Goal: Task Accomplishment & Management: Manage account settings

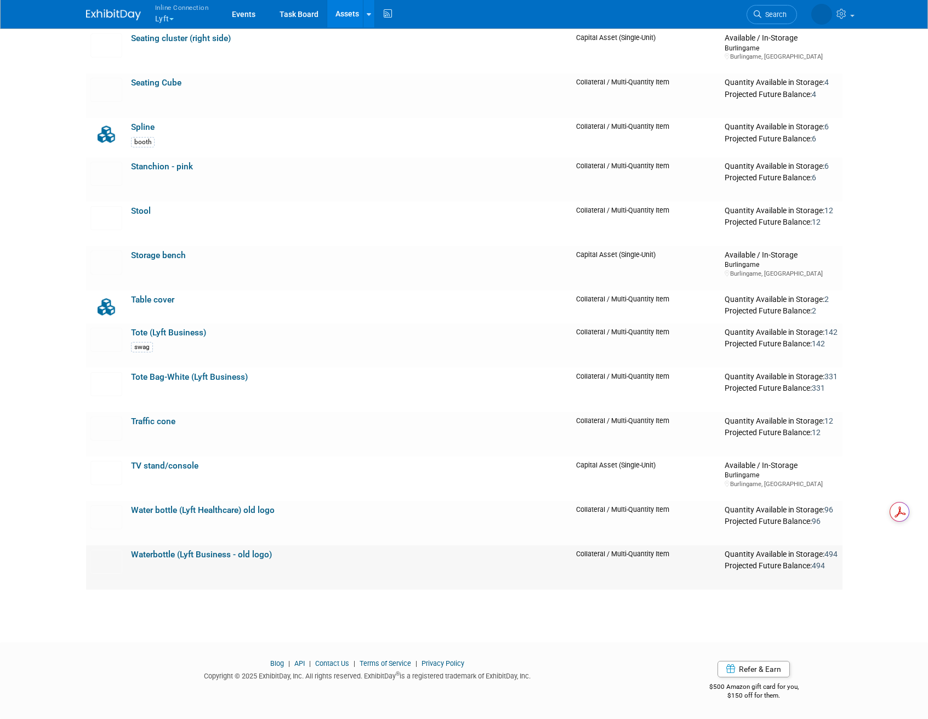
click at [256, 553] on link "Waterbottle (Lyft Business - old logo)" at bounding box center [201, 555] width 141 height 10
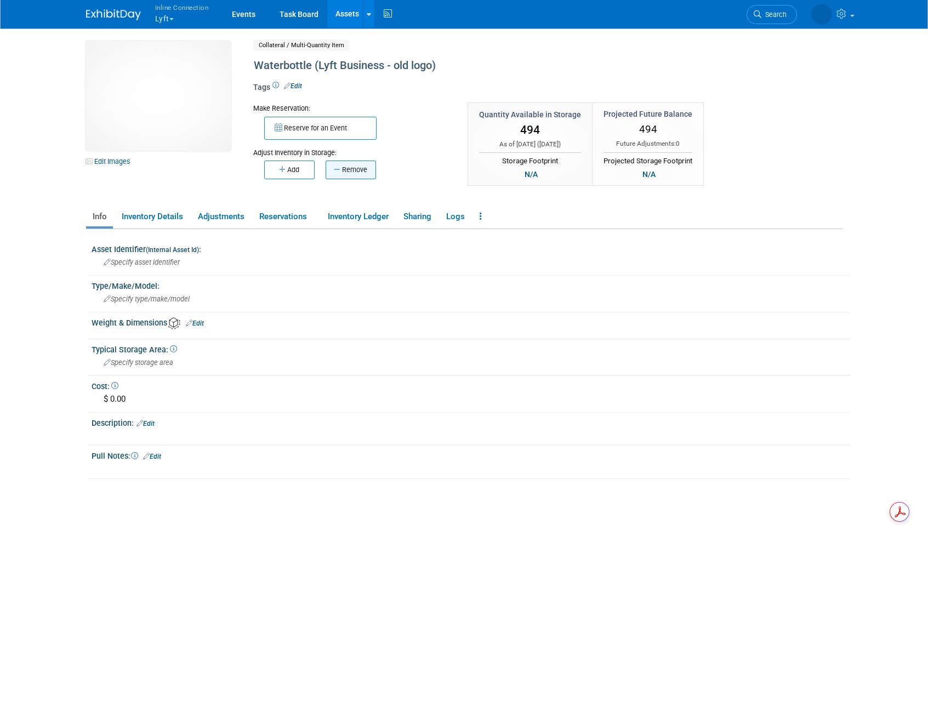
click at [338, 170] on icon "button" at bounding box center [338, 169] width 8 height 7
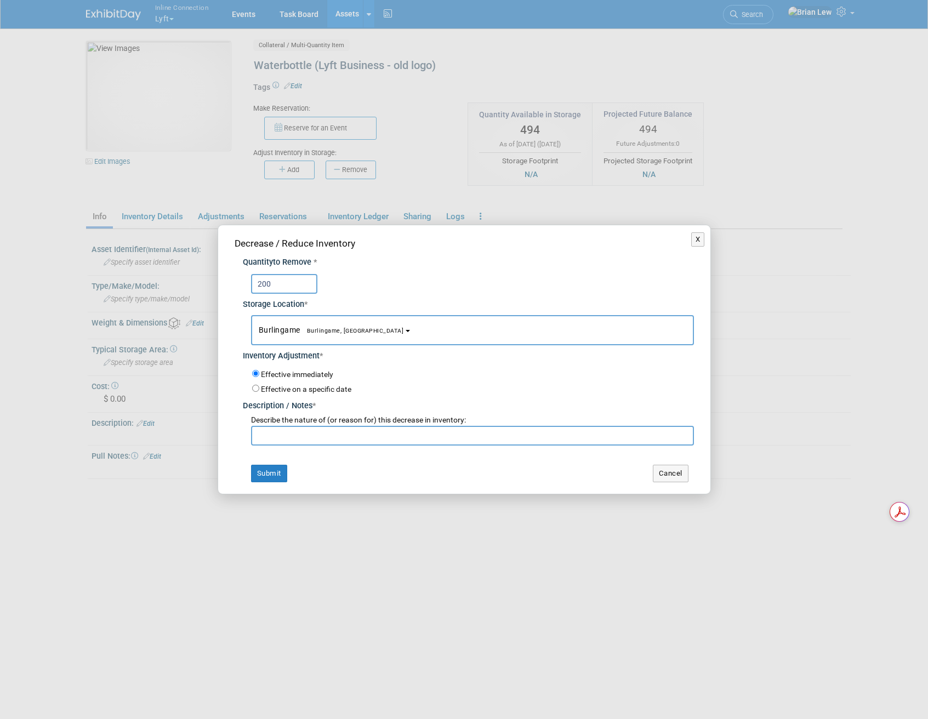
type input "200"
click at [399, 427] on input "text" at bounding box center [472, 436] width 443 height 20
type input "RingCentral CO"
click at [262, 476] on button "Submit" at bounding box center [269, 474] width 36 height 18
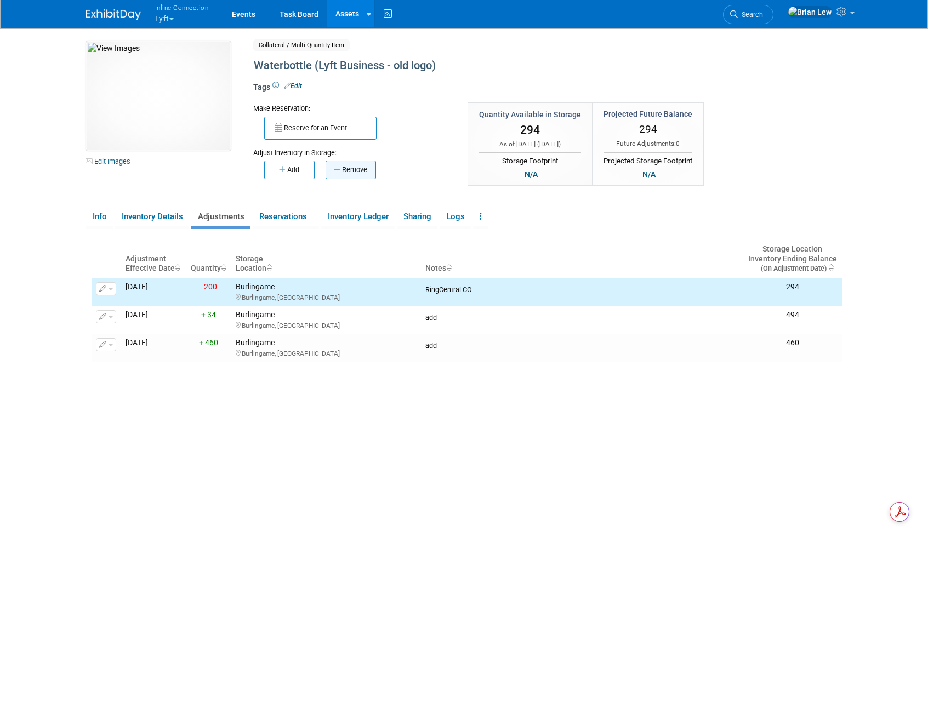
click at [356, 173] on button "Remove" at bounding box center [350, 170] width 50 height 19
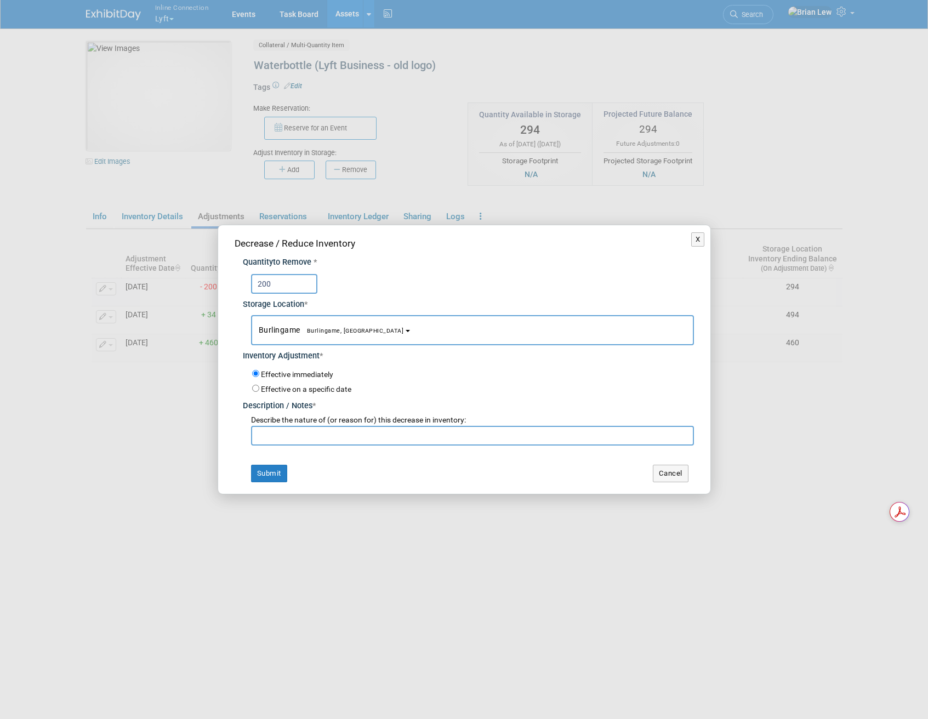
type input "200"
type input "RingCentral CA"
click at [260, 475] on button "Submit" at bounding box center [269, 474] width 36 height 18
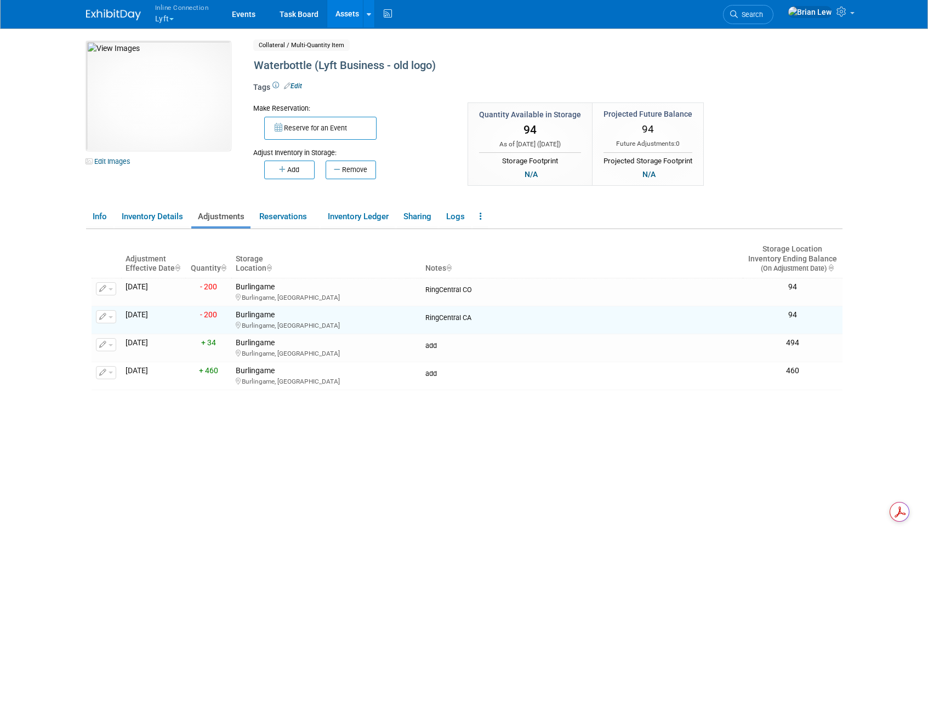
click at [344, 15] on link "Assets" at bounding box center [347, 13] width 40 height 27
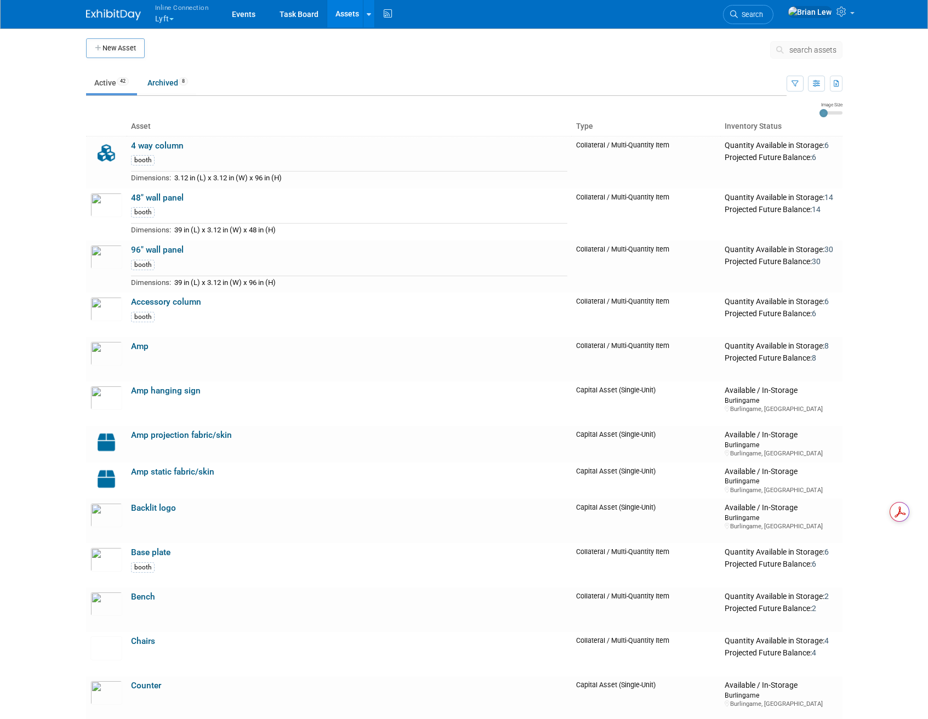
click at [170, 15] on button "Inline Connection Lyft" at bounding box center [188, 14] width 68 height 28
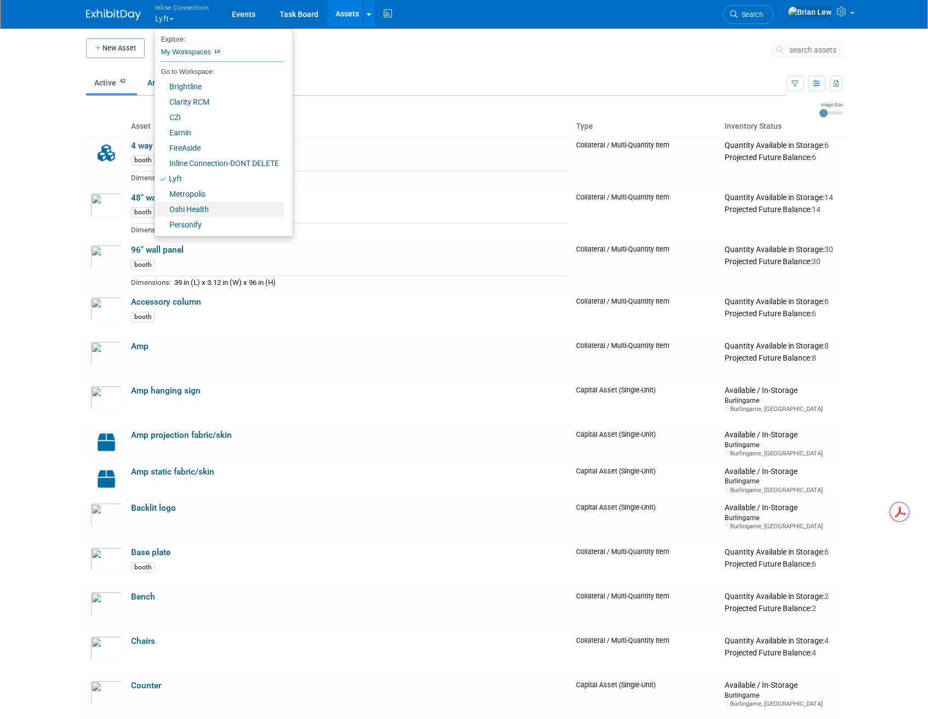
click at [211, 208] on link "Oshi Health" at bounding box center [220, 209] width 130 height 15
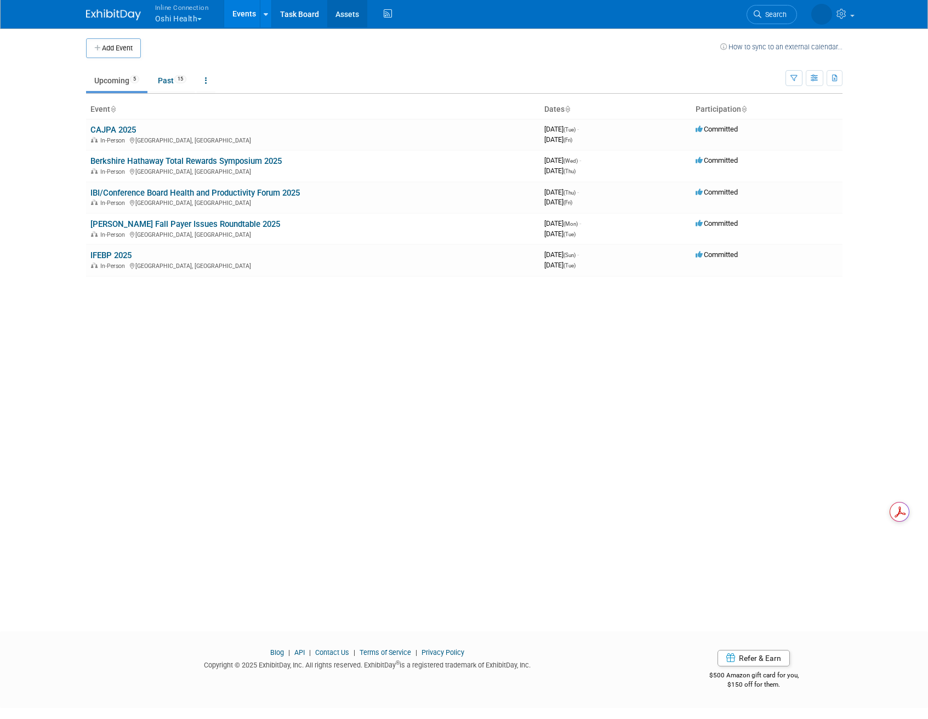
click at [339, 17] on link "Assets" at bounding box center [347, 13] width 40 height 27
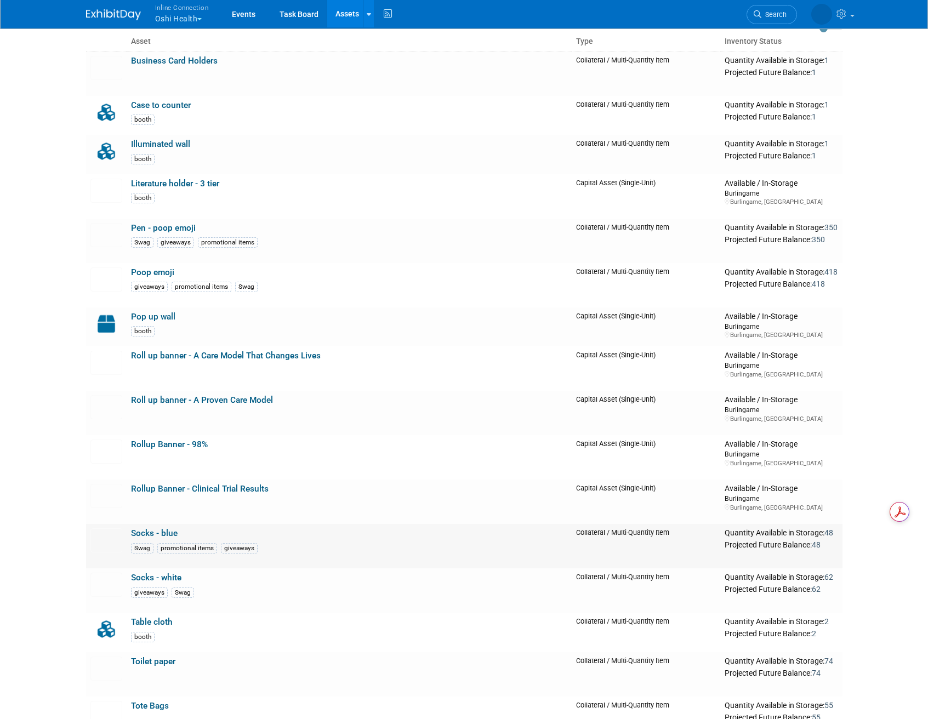
scroll to position [98, 0]
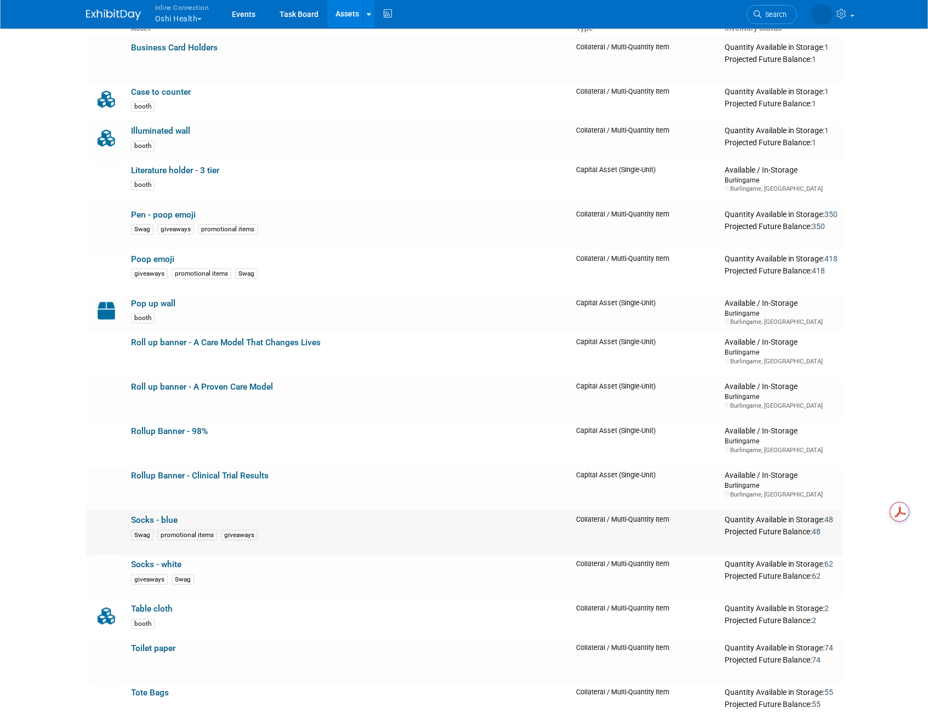
click at [150, 518] on link "Socks - blue" at bounding box center [154, 520] width 47 height 10
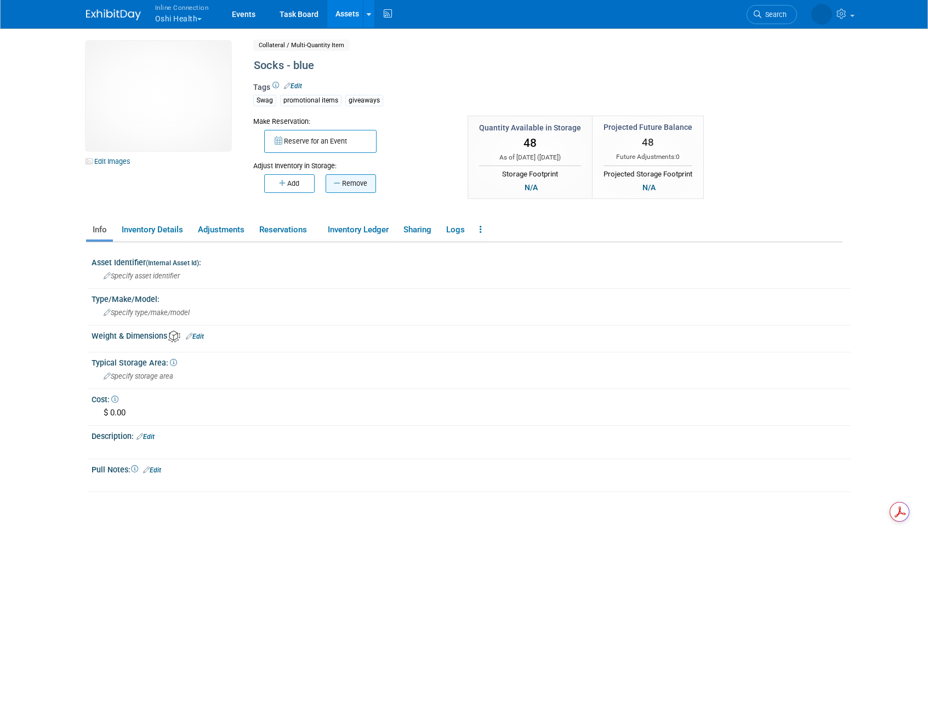
click at [355, 181] on button "Remove" at bounding box center [350, 183] width 50 height 19
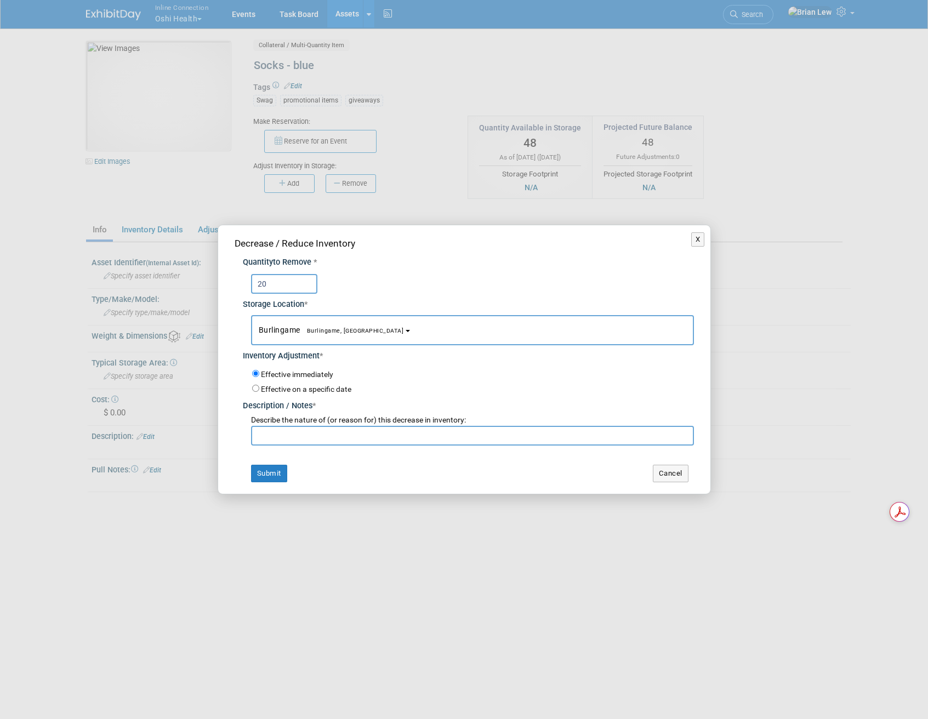
type input "20"
click at [333, 432] on input "text" at bounding box center [472, 436] width 443 height 20
type input "Berkshire"
click at [272, 467] on button "Submit" at bounding box center [269, 474] width 36 height 18
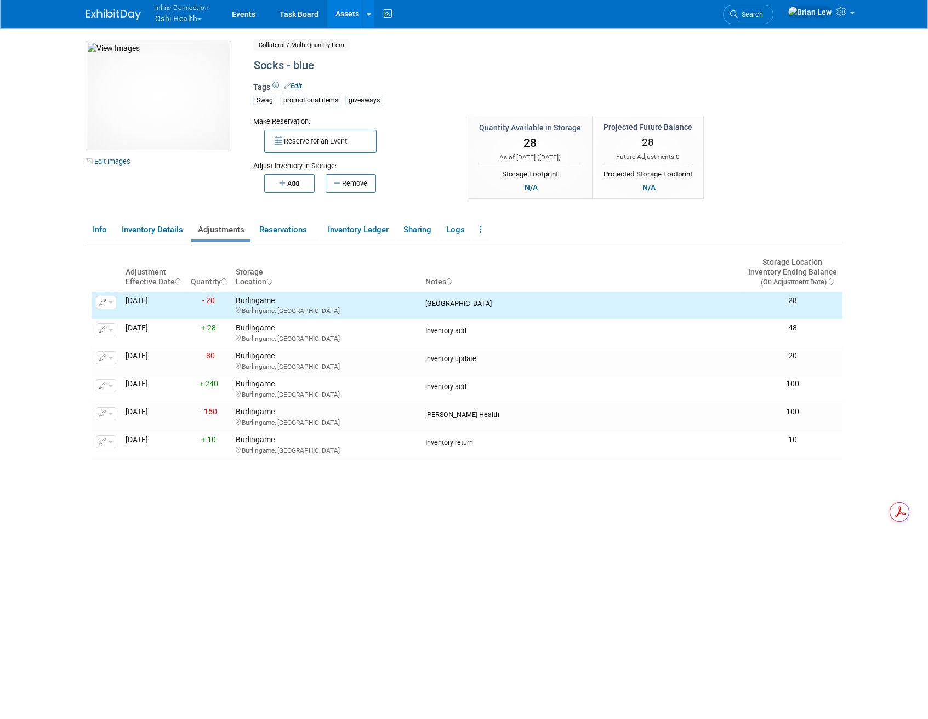
click at [336, 15] on link "Assets" at bounding box center [347, 13] width 40 height 27
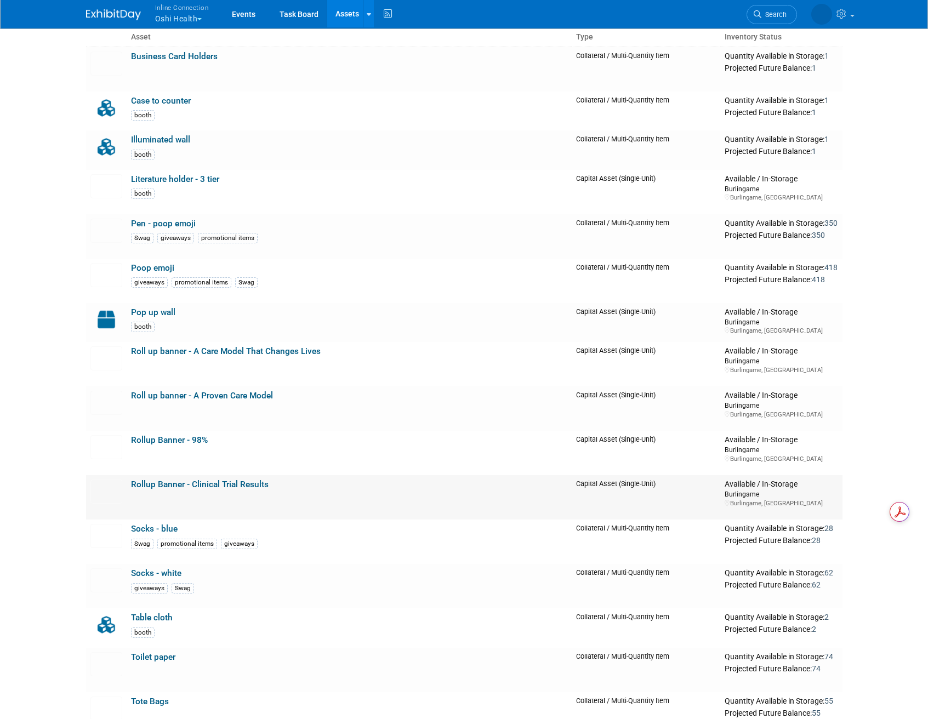
scroll to position [110, 0]
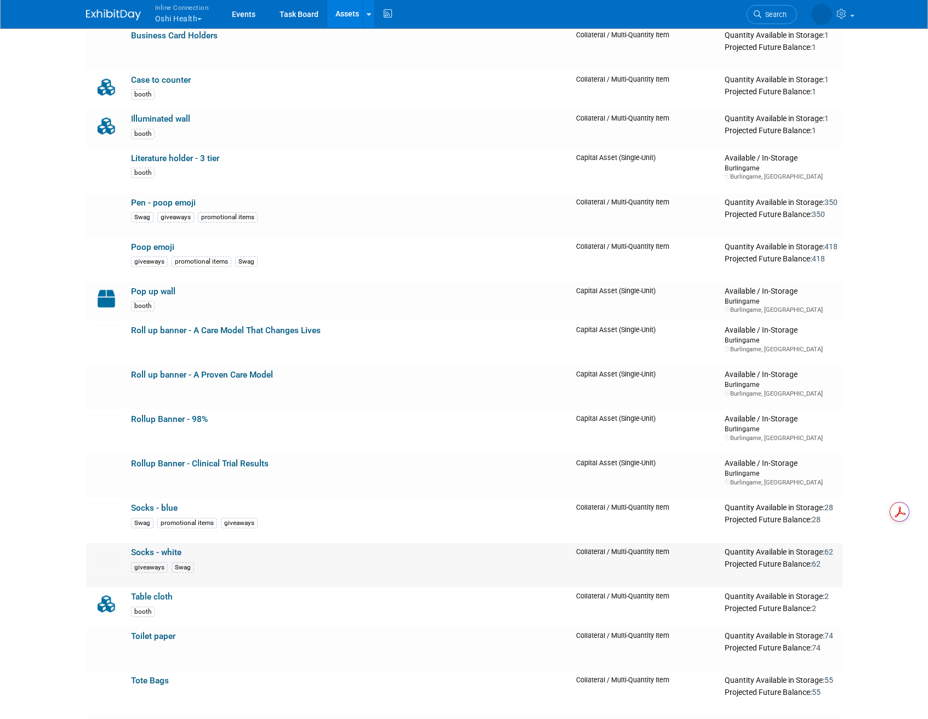
click at [157, 550] on link "Socks - white" at bounding box center [156, 552] width 50 height 10
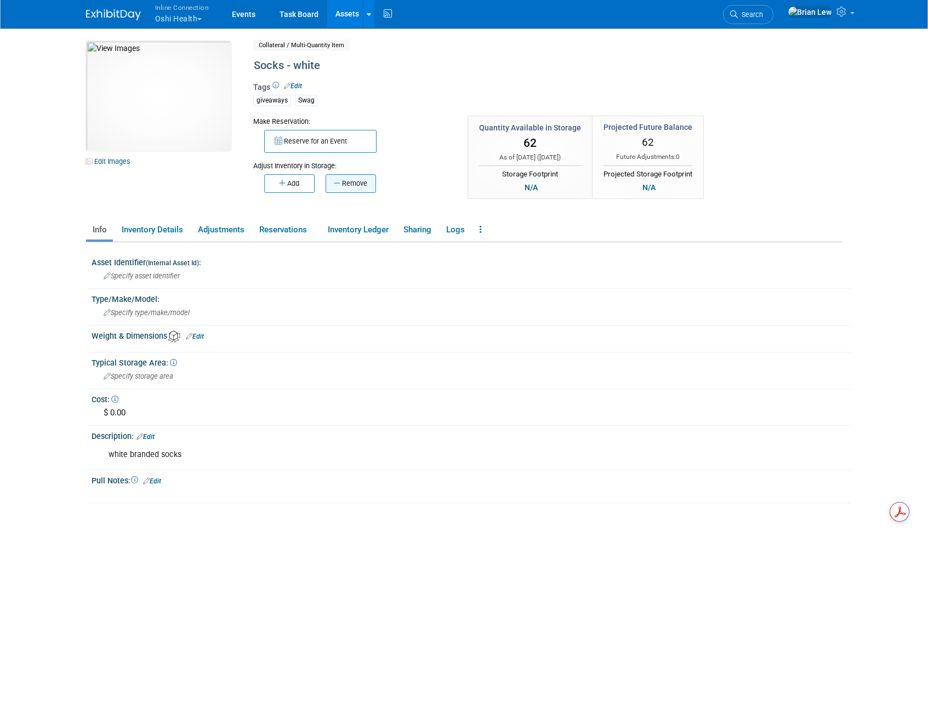
click at [356, 186] on button "Remove" at bounding box center [350, 183] width 50 height 19
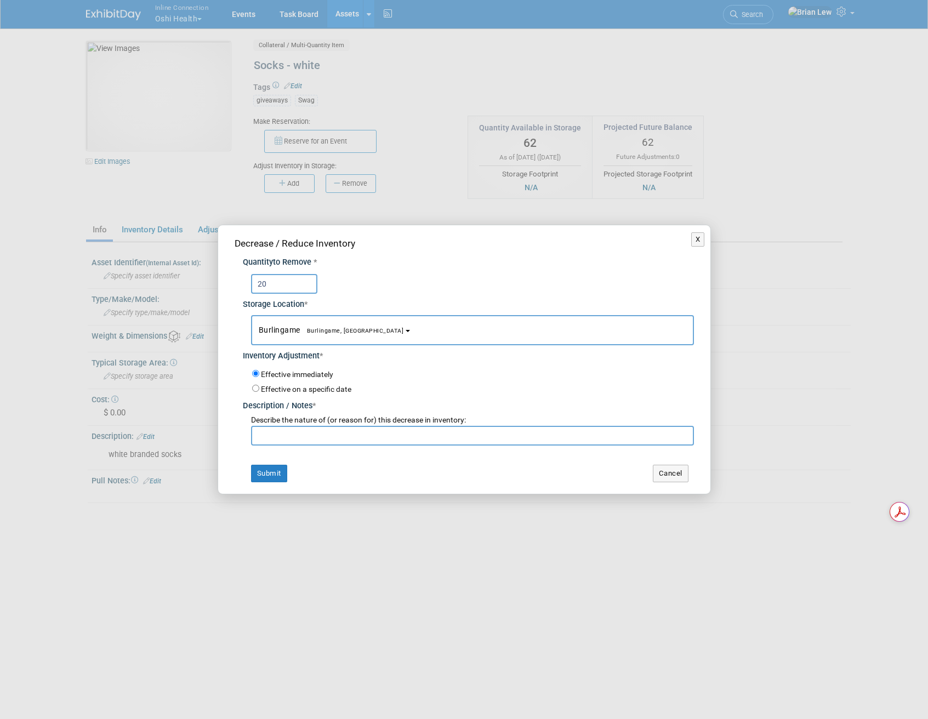
type input "20"
click at [322, 439] on input "text" at bounding box center [472, 436] width 443 height 20
type input "Berkshire"
click at [254, 473] on button "Submit" at bounding box center [269, 474] width 36 height 18
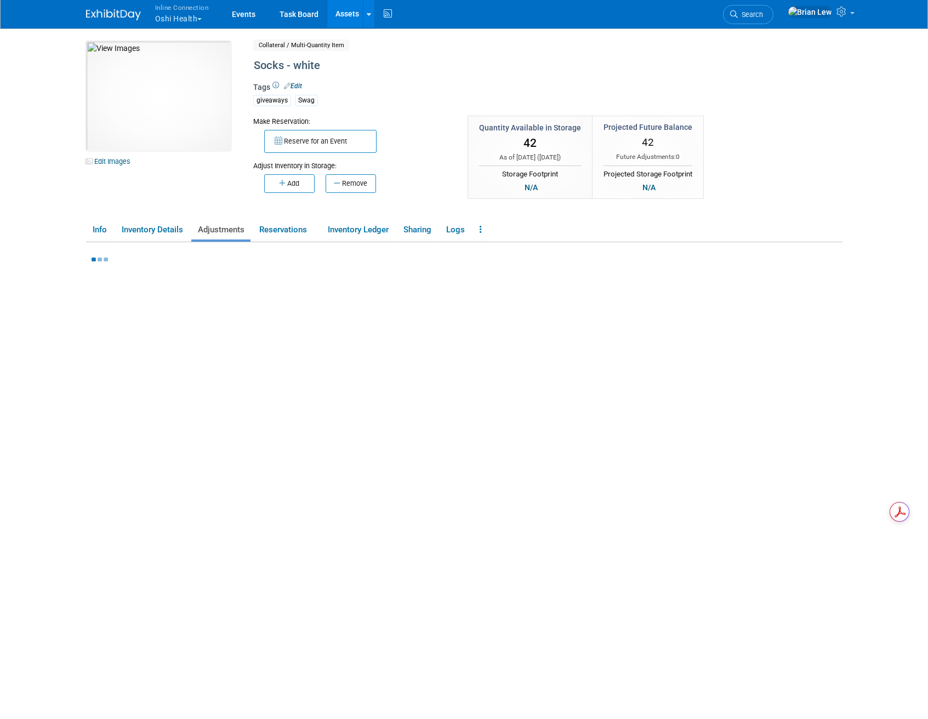
click at [343, 14] on link "Assets" at bounding box center [347, 13] width 40 height 27
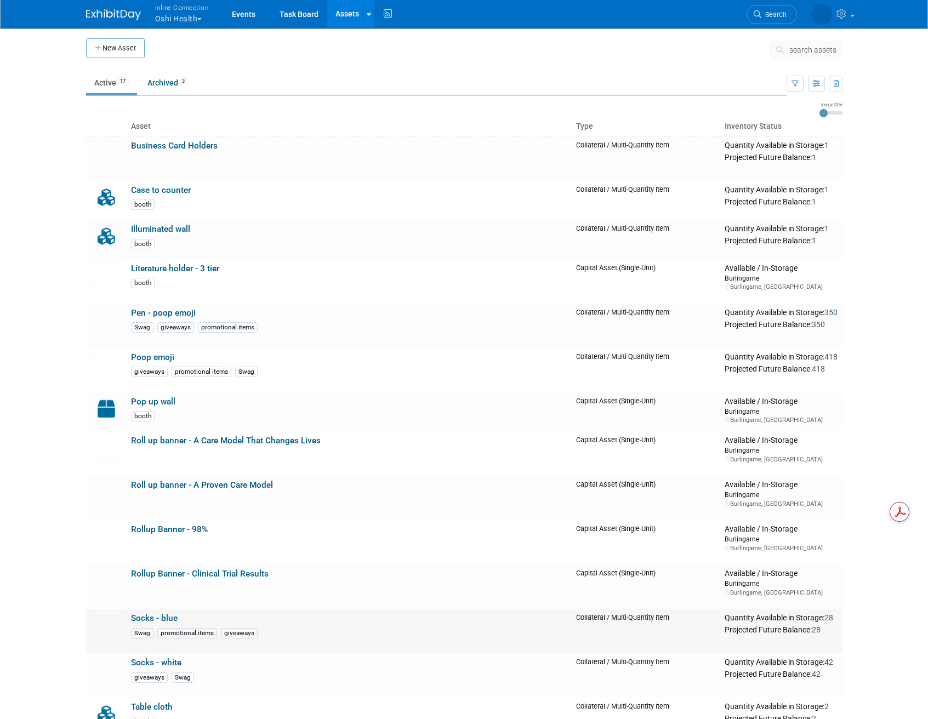
click at [153, 618] on link "Socks - blue" at bounding box center [154, 618] width 47 height 10
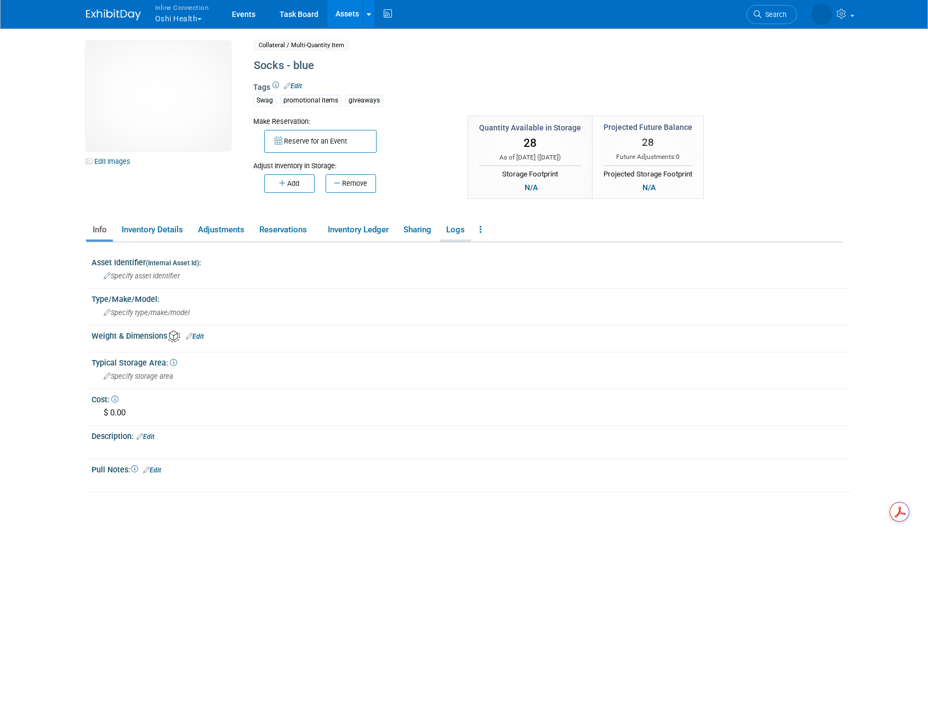
click at [450, 227] on link "Logs" at bounding box center [454, 229] width 31 height 19
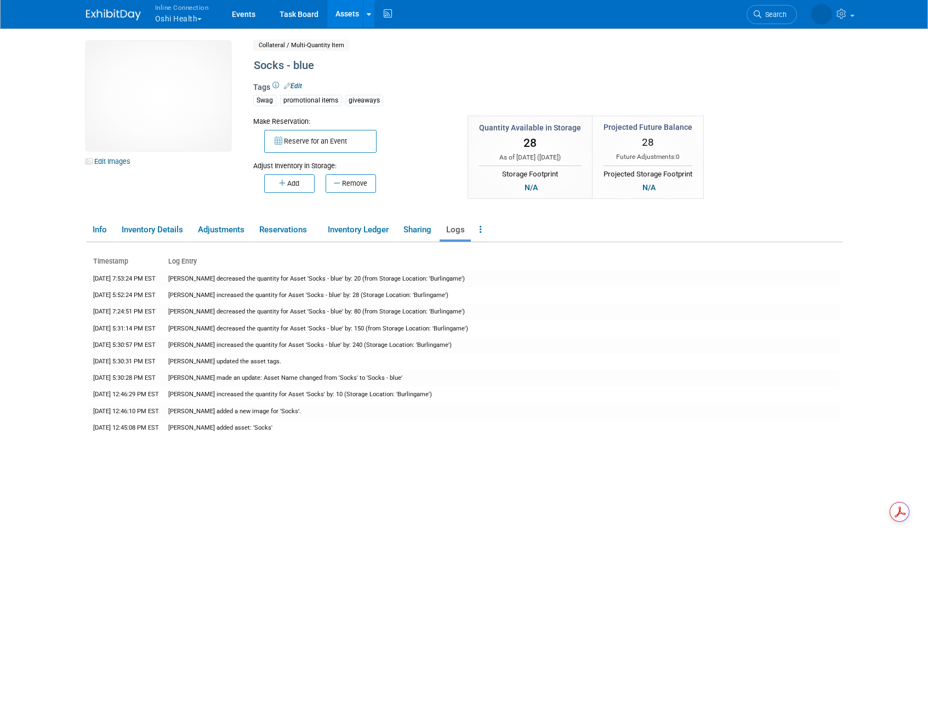
click at [338, 13] on link "Assets" at bounding box center [347, 13] width 40 height 27
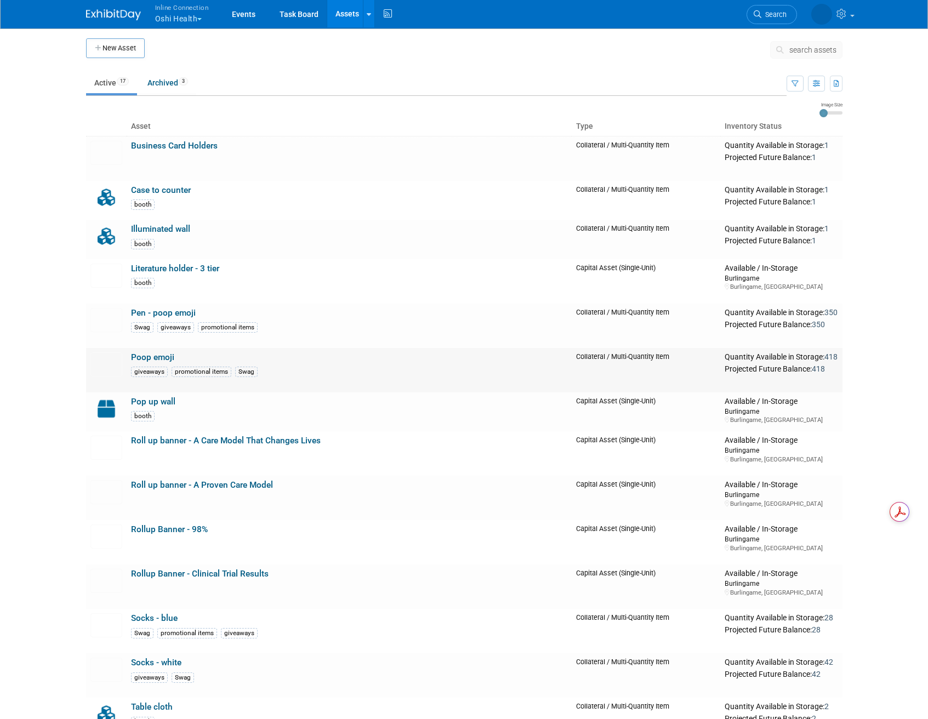
scroll to position [135, 0]
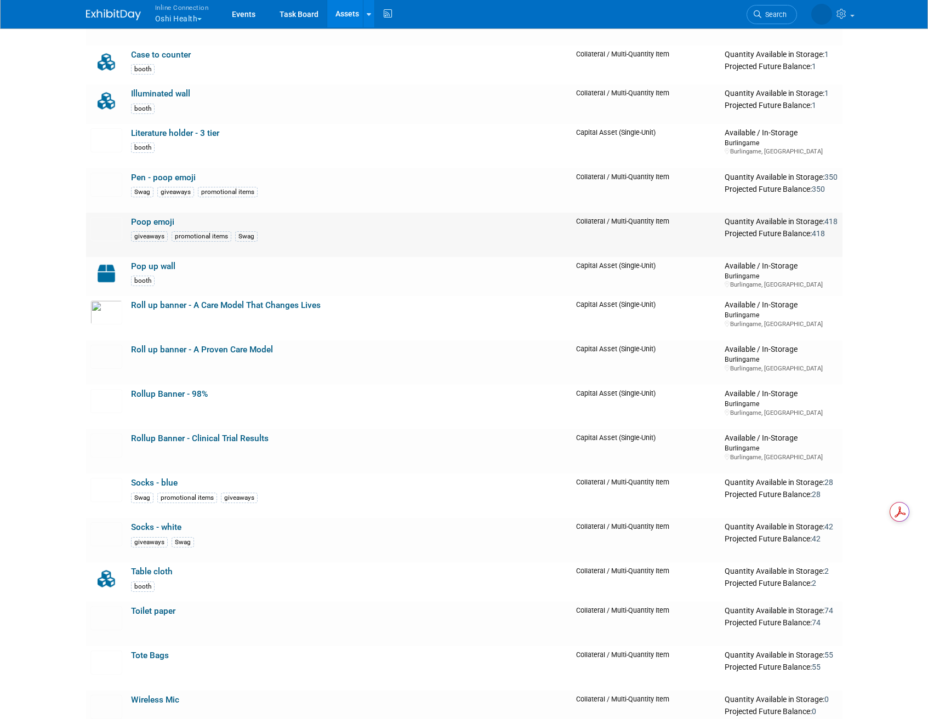
click at [149, 218] on link "Poop emoji" at bounding box center [152, 222] width 43 height 10
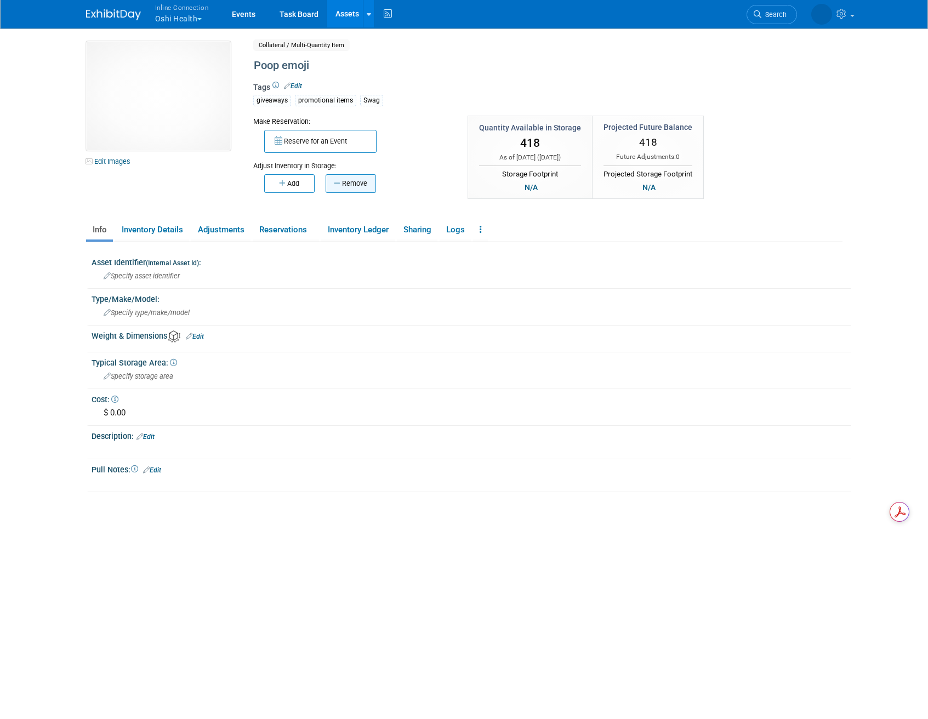
click at [355, 179] on button "Remove" at bounding box center [350, 183] width 50 height 19
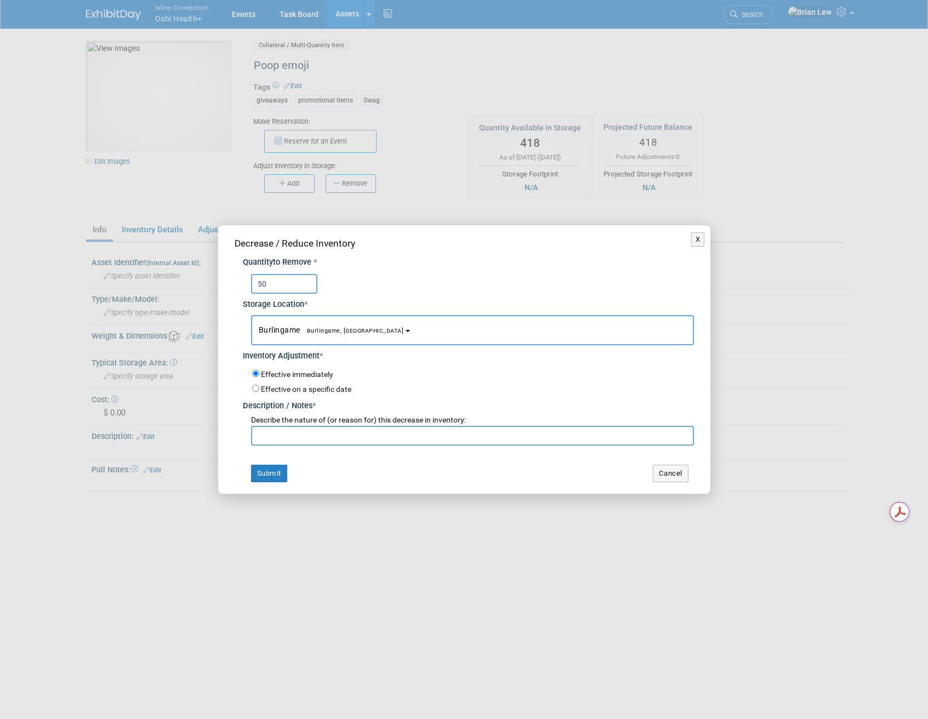
type input "50"
click at [319, 431] on input "text" at bounding box center [472, 436] width 443 height 20
type input "[GEOGRAPHIC_DATA]"
click at [262, 477] on button "Submit" at bounding box center [269, 474] width 36 height 18
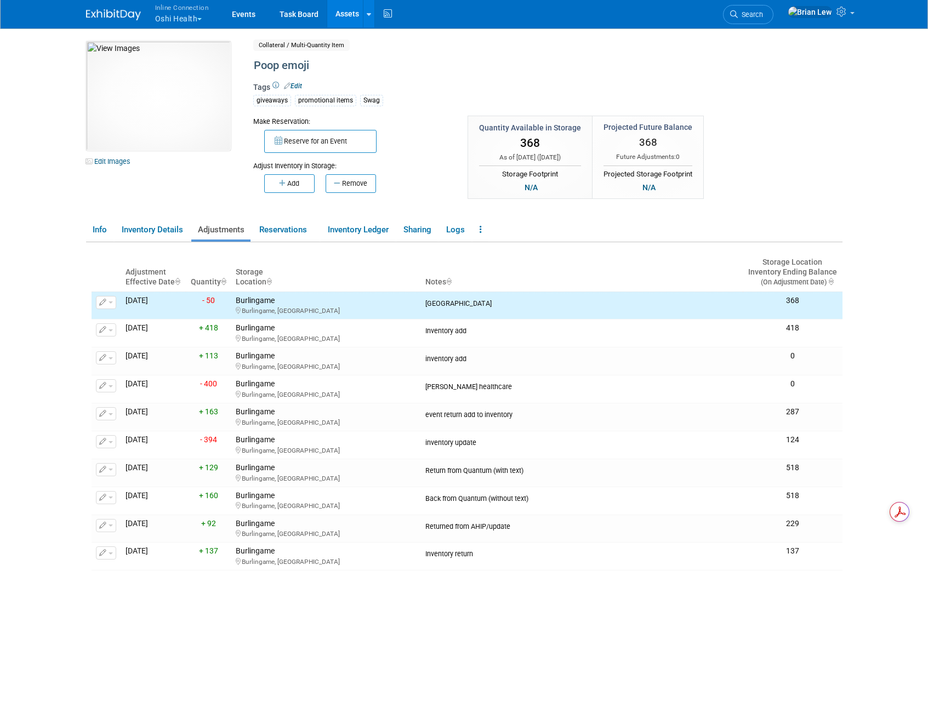
click at [344, 16] on link "Assets" at bounding box center [347, 13] width 40 height 27
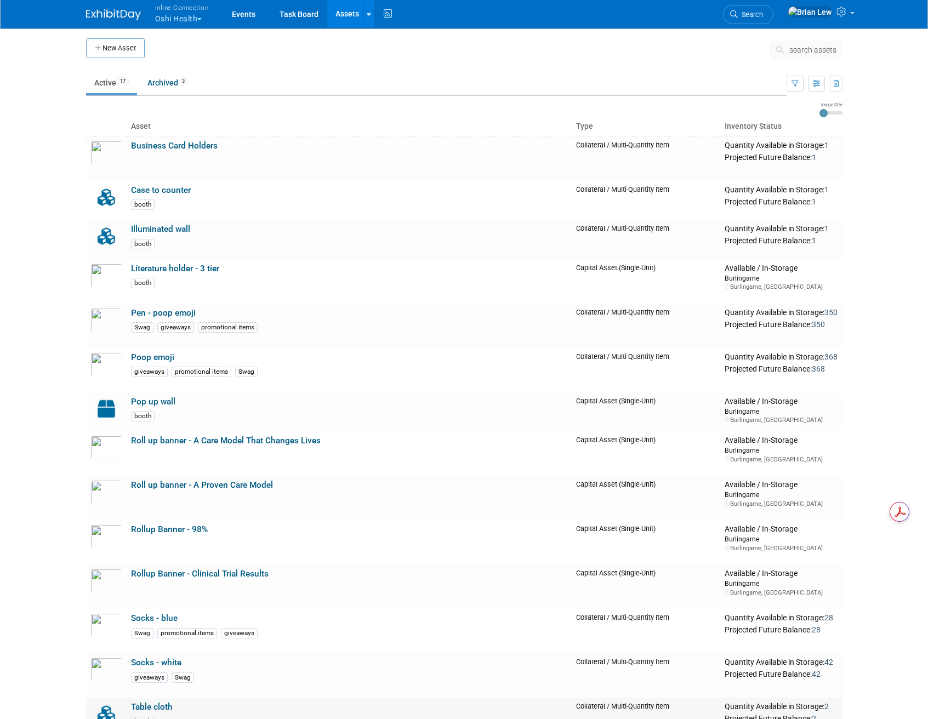
scroll to position [281, 0]
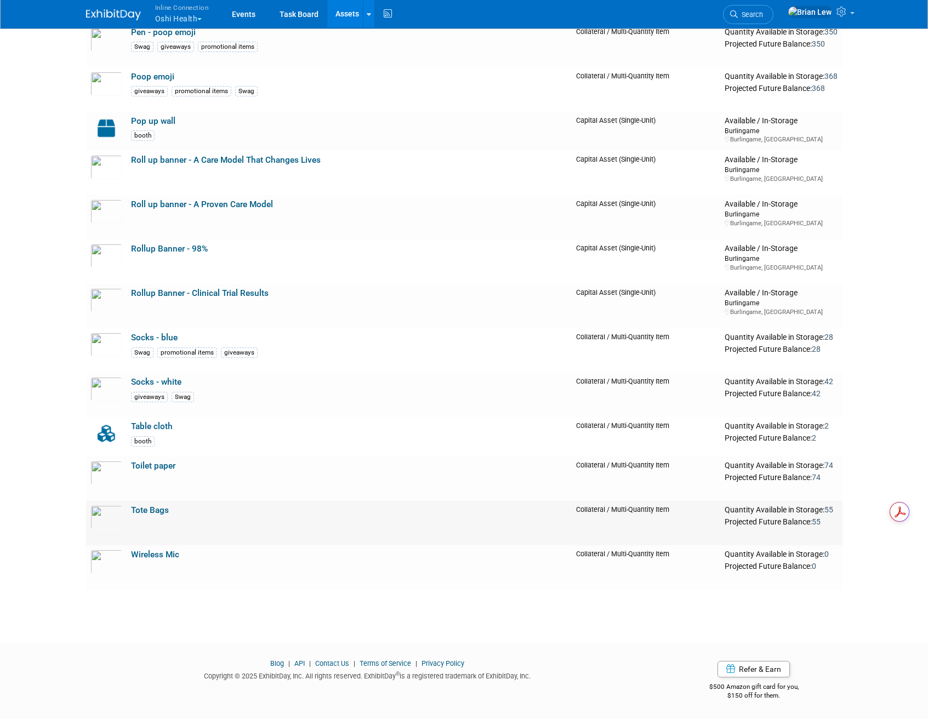
click at [151, 507] on link "Tote Bags" at bounding box center [150, 510] width 38 height 10
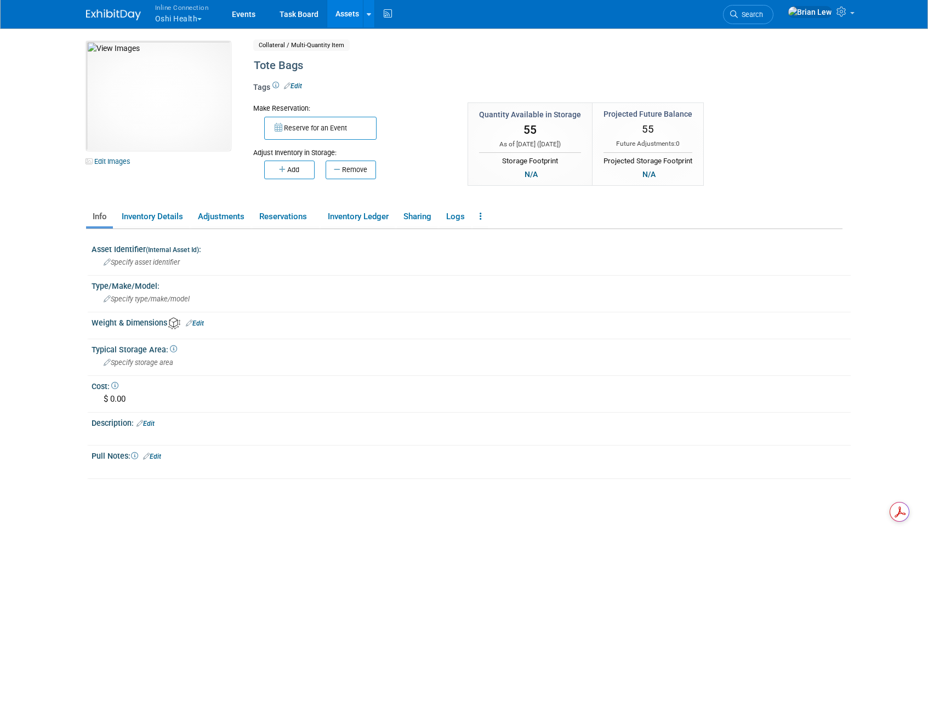
click at [340, 170] on icon "button" at bounding box center [338, 169] width 8 height 7
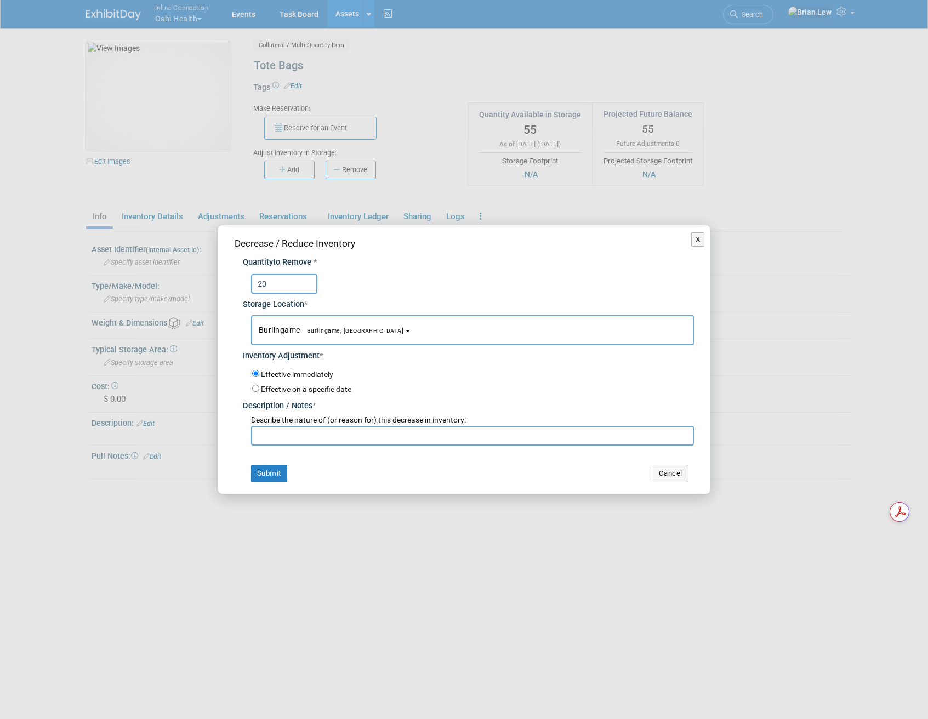
type input "20"
click at [309, 441] on input "text" at bounding box center [472, 436] width 443 height 20
type input "Berkshire"
click at [265, 465] on button "Submit" at bounding box center [269, 474] width 36 height 18
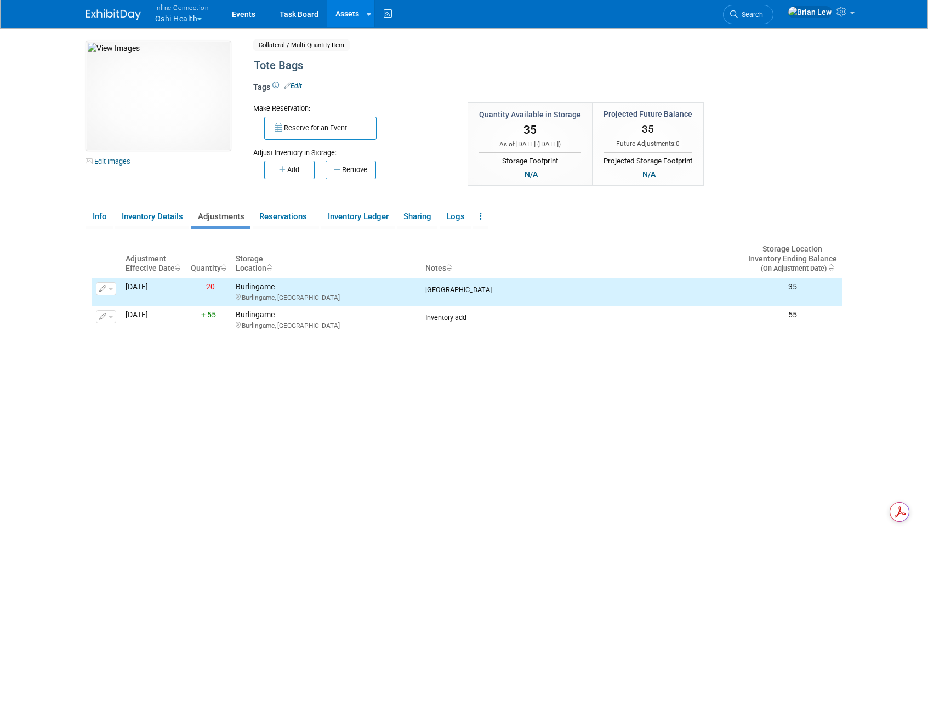
click at [341, 13] on link "Assets" at bounding box center [347, 13] width 40 height 27
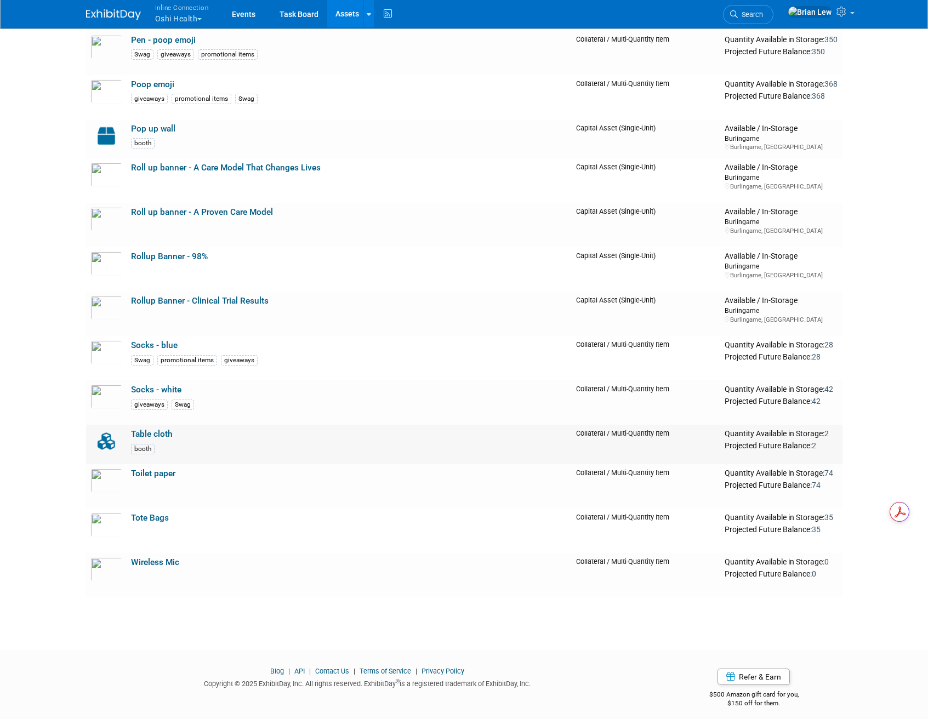
scroll to position [281, 0]
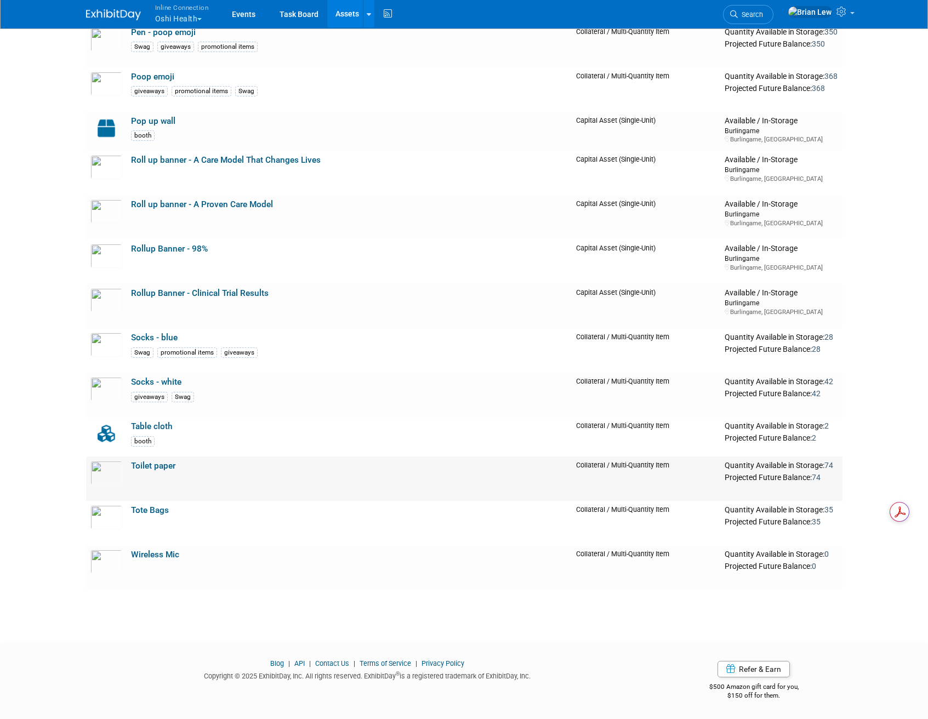
click at [153, 470] on link "Toilet paper" at bounding box center [153, 466] width 44 height 10
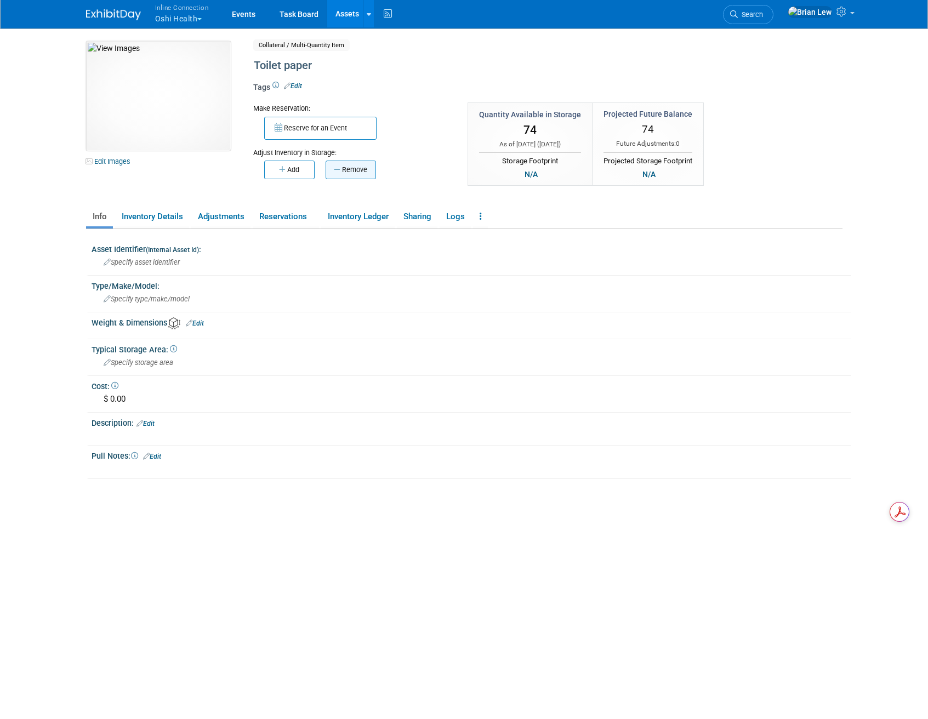
click at [368, 167] on button "Remove" at bounding box center [350, 170] width 50 height 19
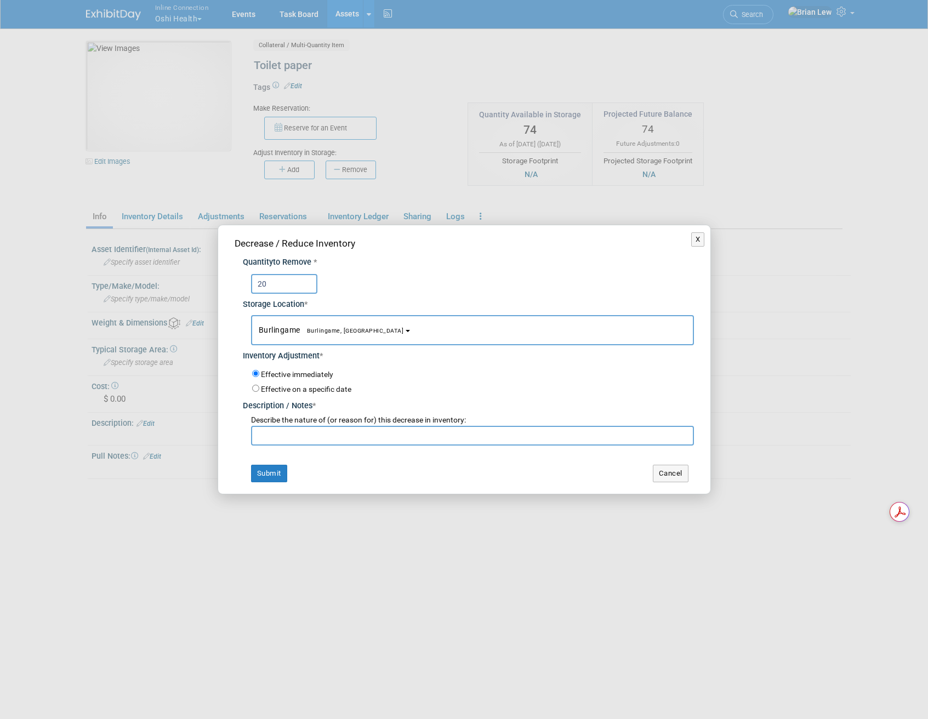
type input "20"
click at [306, 438] on input "text" at bounding box center [472, 436] width 443 height 20
type input "Berkshire"
click at [265, 471] on button "Submit" at bounding box center [269, 474] width 36 height 18
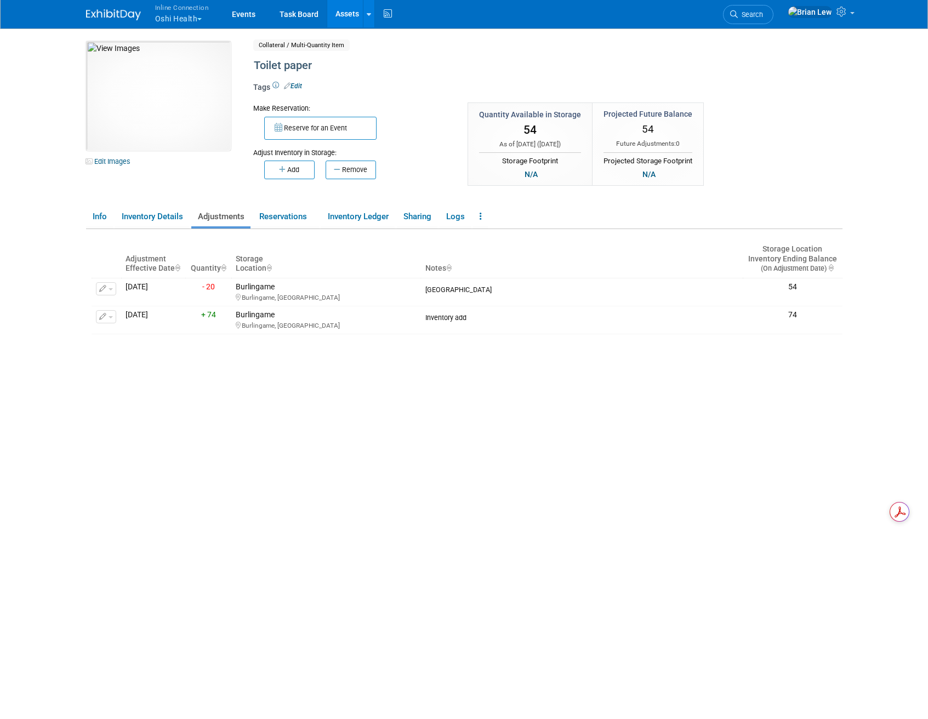
click at [345, 15] on link "Assets" at bounding box center [347, 13] width 40 height 27
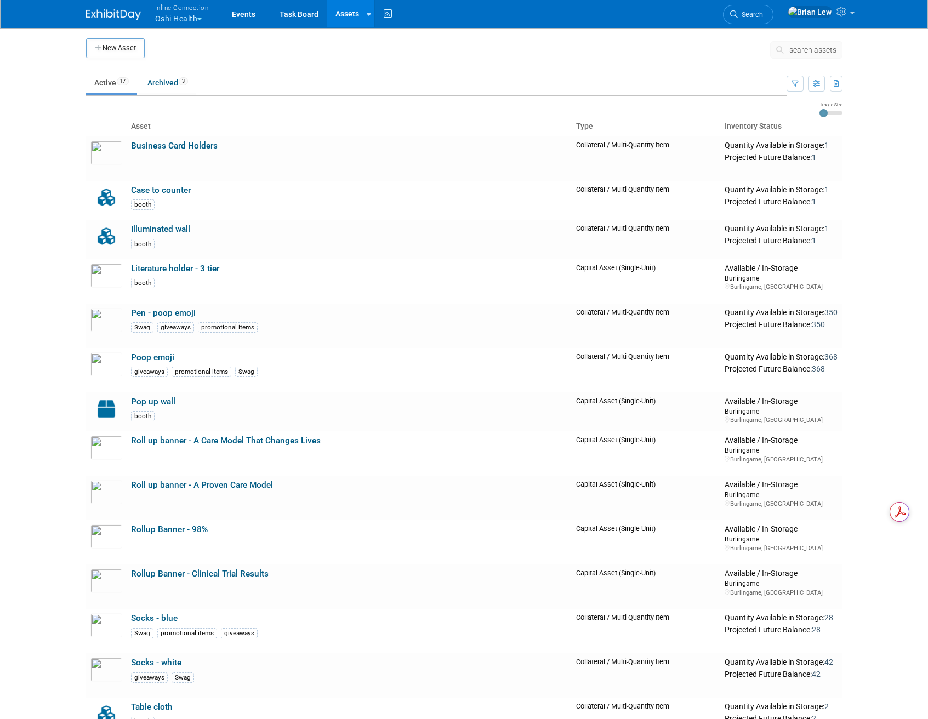
click at [202, 21] on button "Inline Connection Oshi Health" at bounding box center [188, 14] width 68 height 28
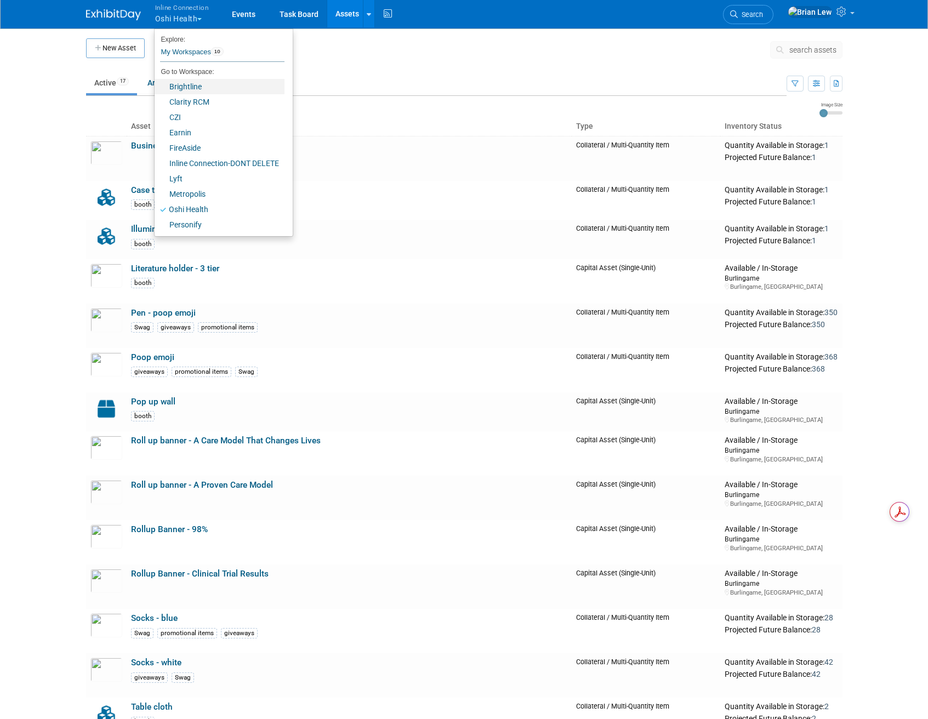
click at [211, 87] on link "Brightline" at bounding box center [220, 86] width 130 height 15
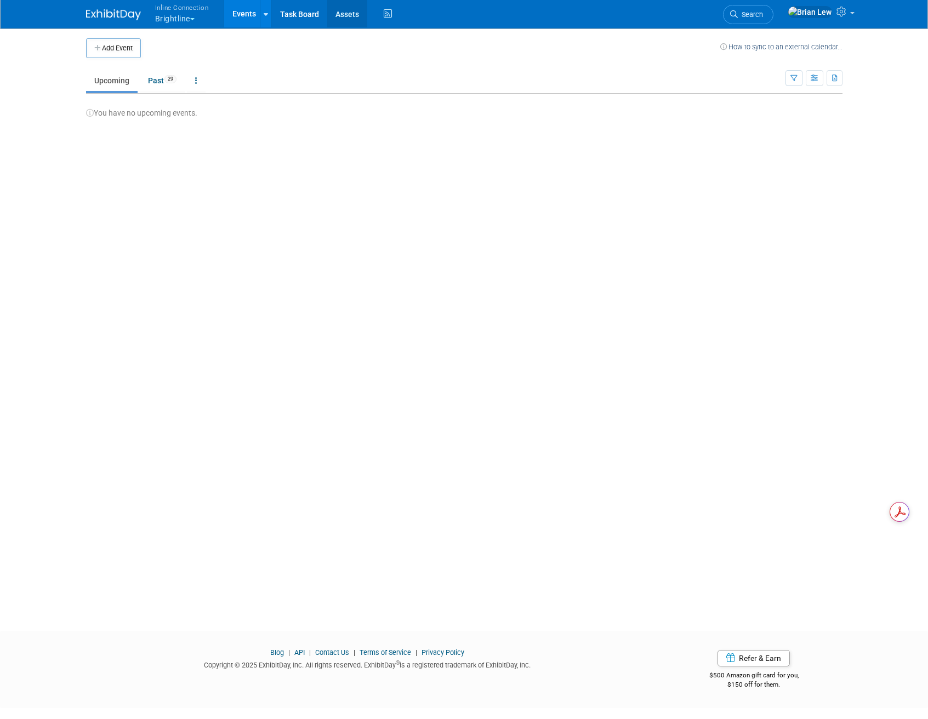
click at [354, 15] on link "Assets" at bounding box center [347, 13] width 40 height 27
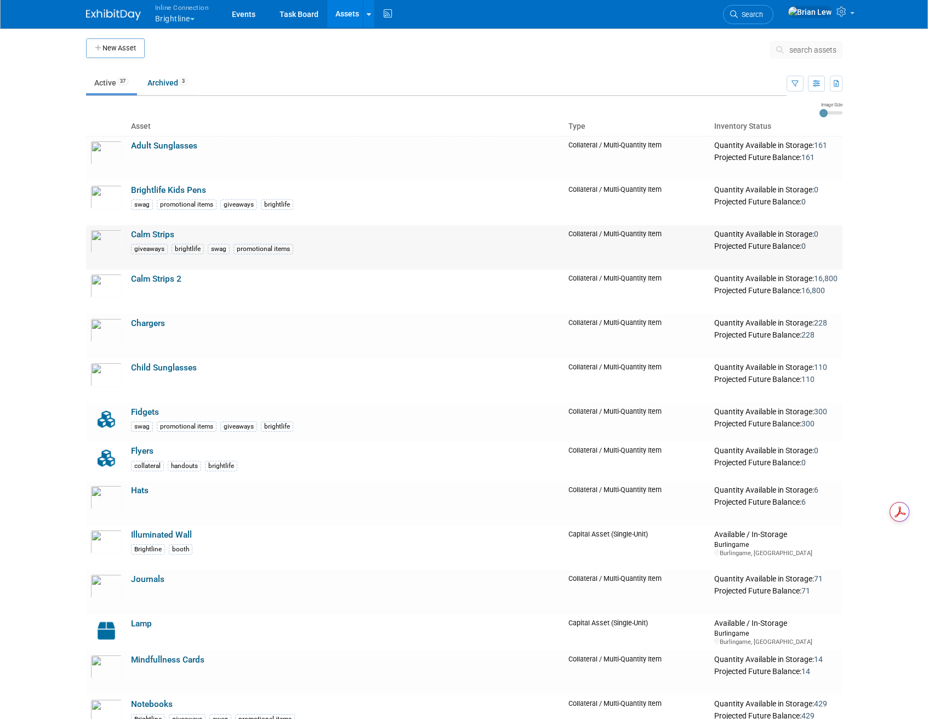
click at [156, 232] on link "Calm Strips" at bounding box center [152, 235] width 43 height 10
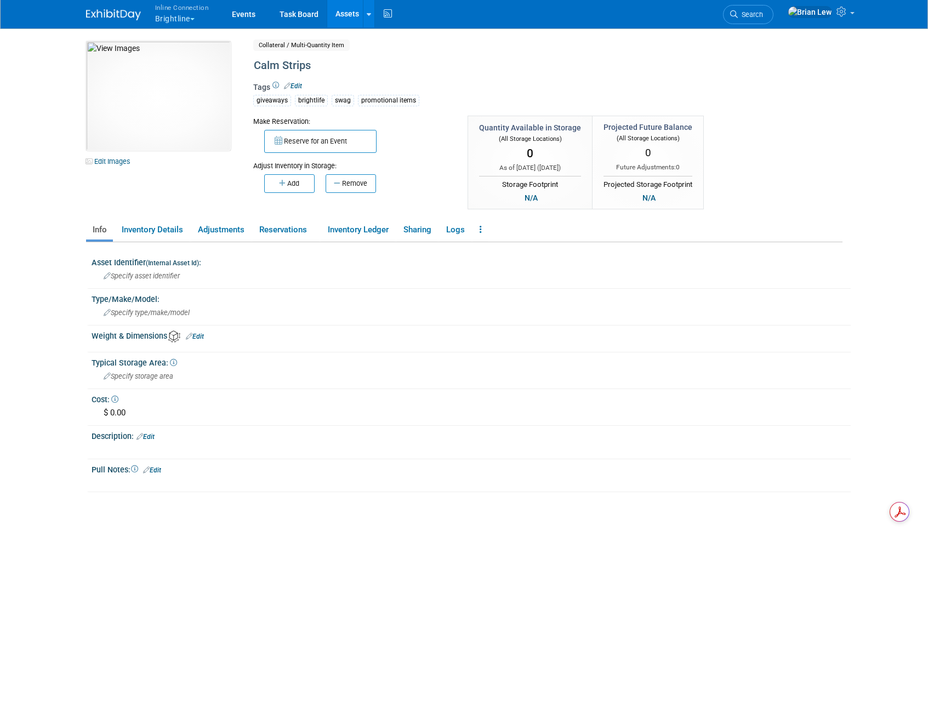
click at [336, 16] on link "Assets" at bounding box center [347, 13] width 40 height 27
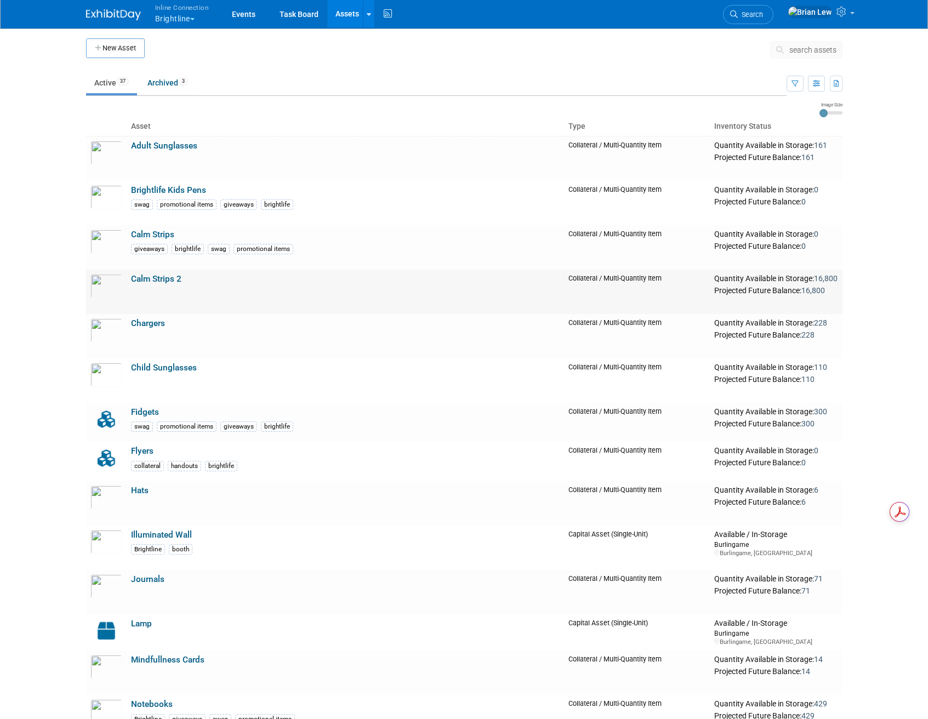
click at [150, 280] on link "Calm Strips 2" at bounding box center [156, 279] width 50 height 10
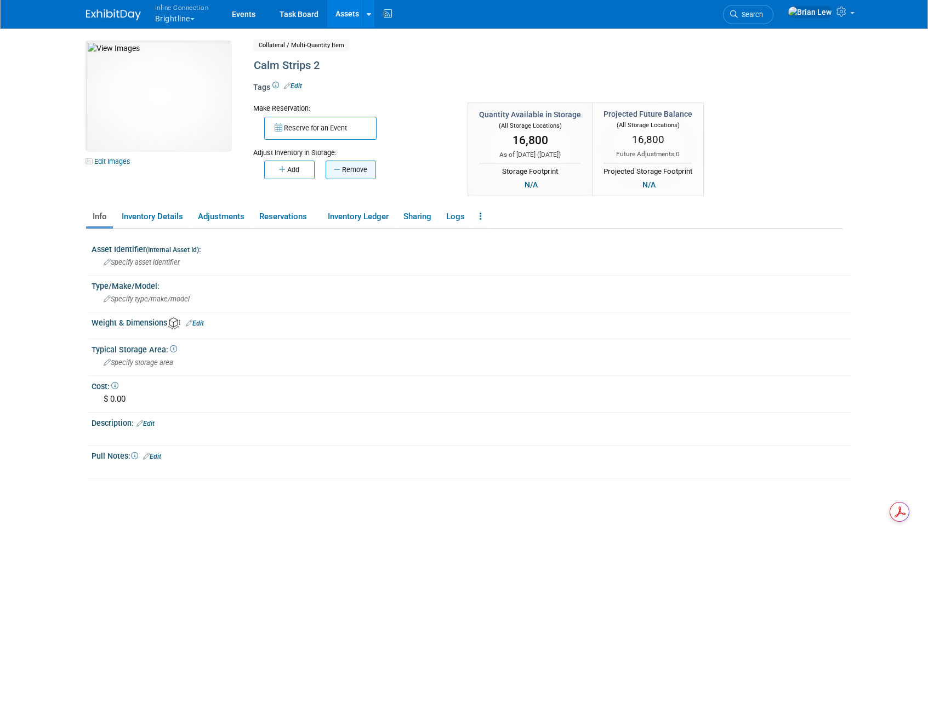
click at [352, 163] on button "Remove" at bounding box center [350, 170] width 50 height 19
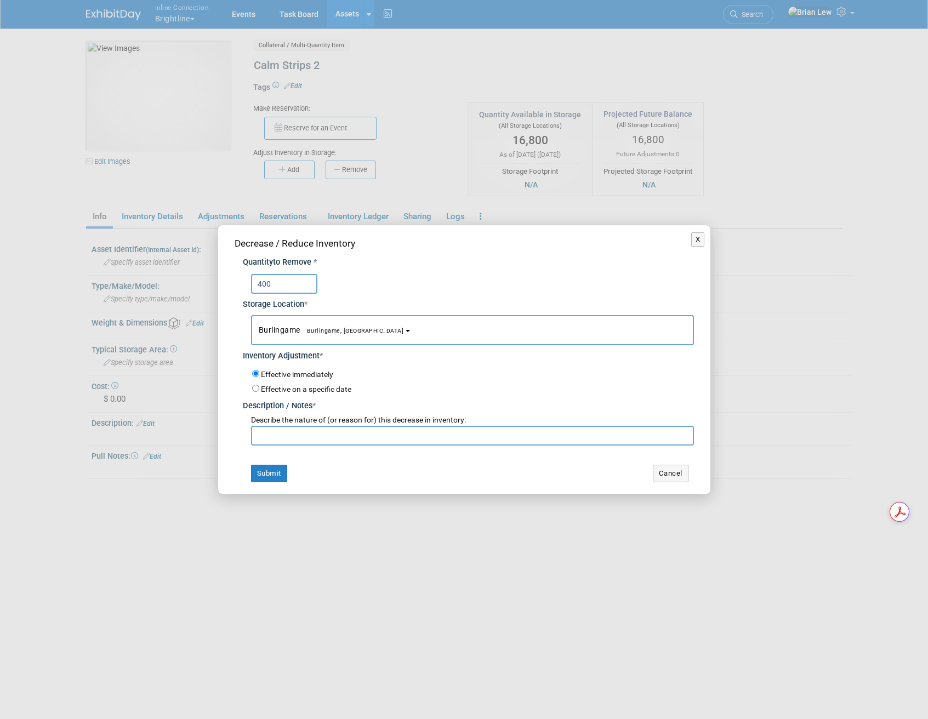
click at [311, 444] on input "text" at bounding box center [472, 436] width 443 height 20
drag, startPoint x: 285, startPoint y: 282, endPoint x: 222, endPoint y: 278, distance: 63.7
click at [222, 278] on div "Decrease / Reduce Inventory Quantity to Remove * 400 Storage Location * Burling…" at bounding box center [464, 359] width 492 height 268
type input "200"
click at [301, 436] on input "text" at bounding box center [472, 436] width 443 height 20
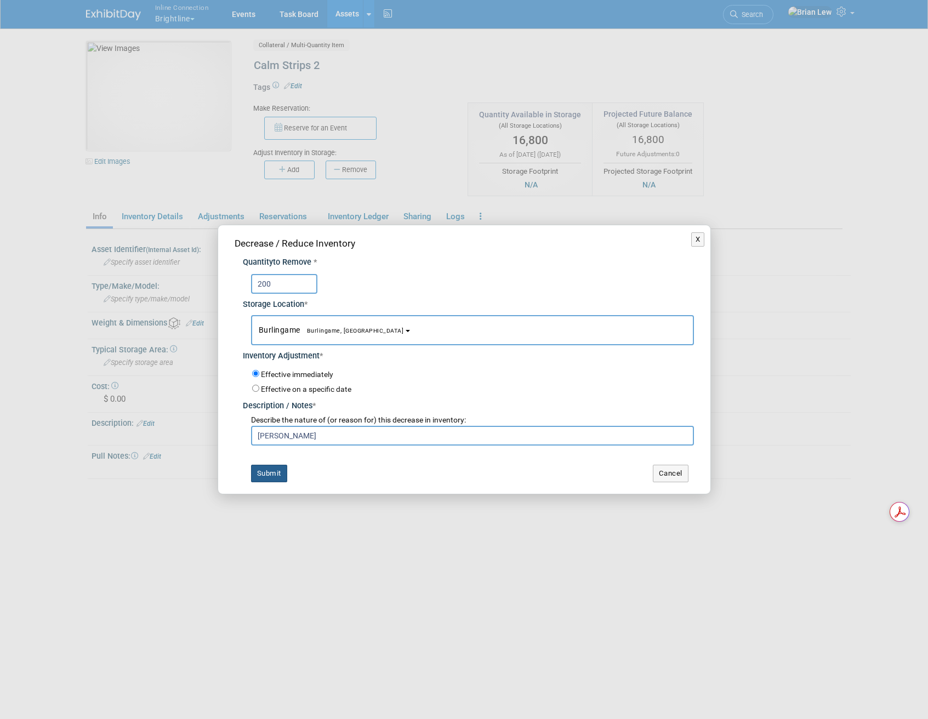
type input "Julianne"
click at [277, 477] on button "Submit" at bounding box center [269, 474] width 36 height 18
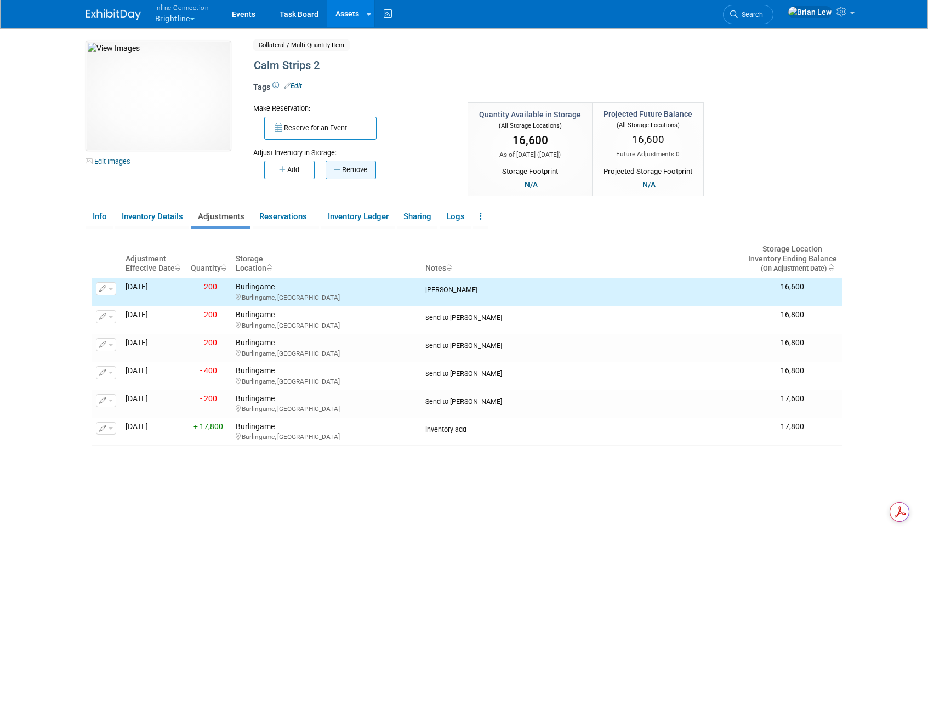
click at [357, 169] on button "Remove" at bounding box center [350, 170] width 50 height 19
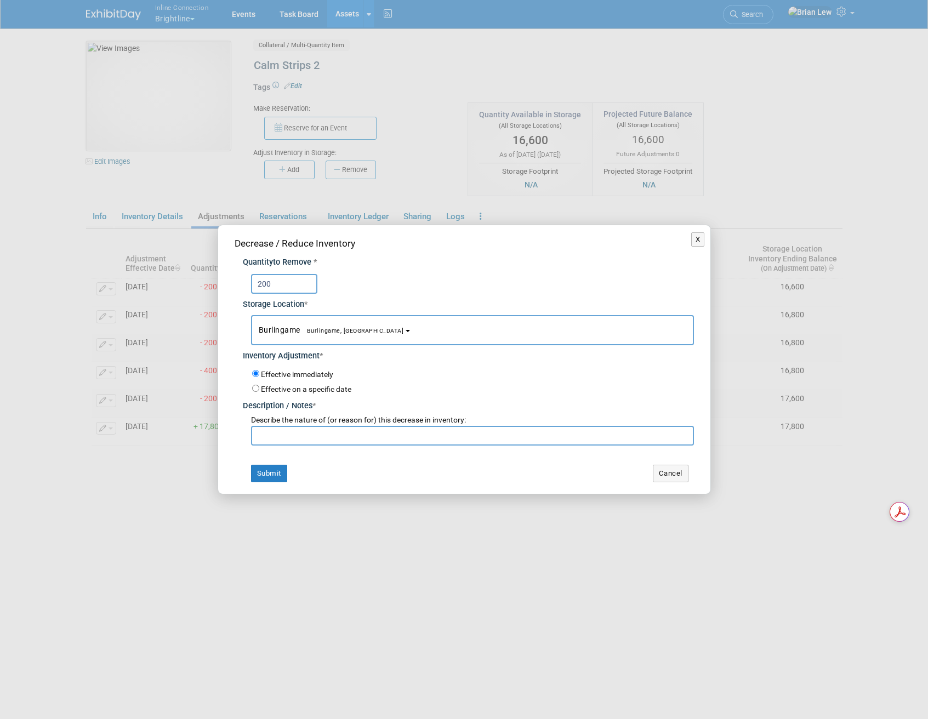
type input "200"
click at [331, 435] on input "text" at bounding box center [472, 436] width 443 height 20
type input "[PERSON_NAME]"
click at [254, 476] on button "Submit" at bounding box center [269, 474] width 36 height 18
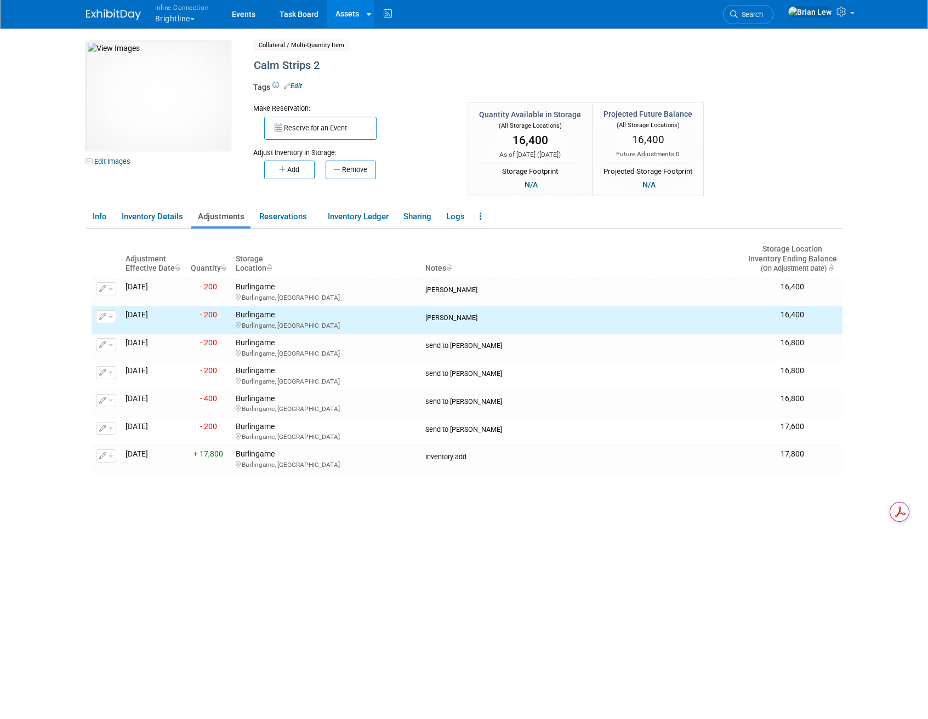
click at [345, 16] on link "Assets" at bounding box center [347, 13] width 40 height 27
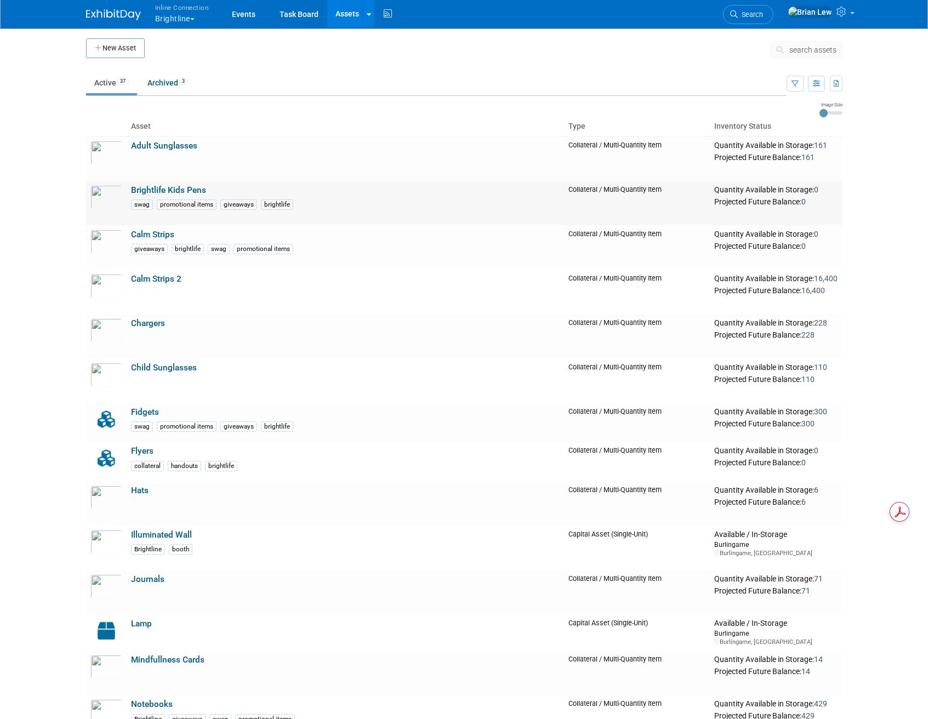
click at [179, 190] on link "Brightlife Kids Pens" at bounding box center [168, 190] width 75 height 10
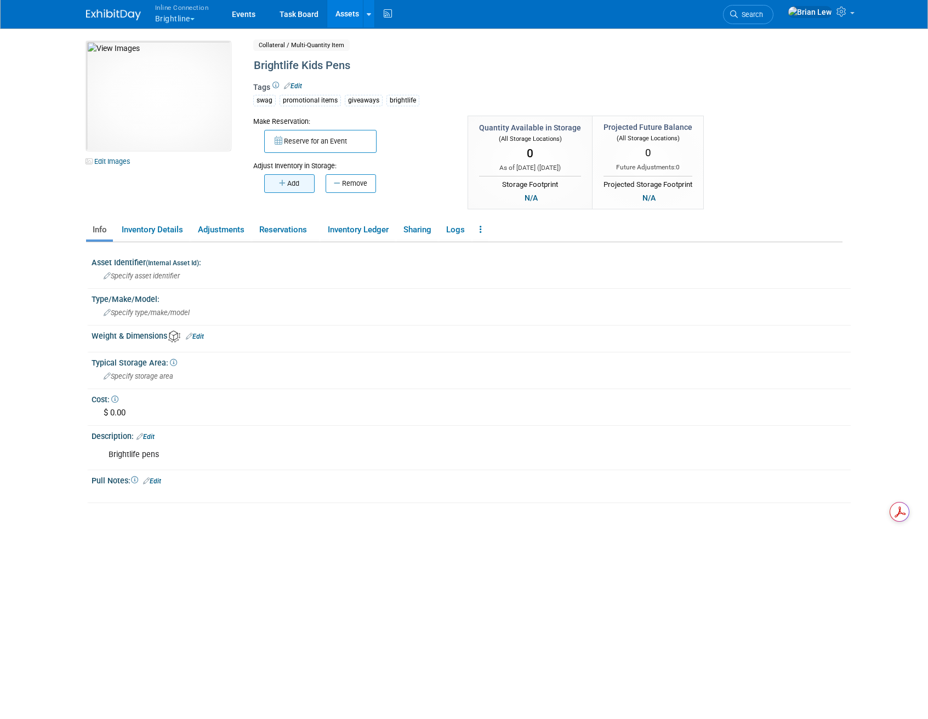
click at [276, 185] on button "Add" at bounding box center [289, 183] width 50 height 19
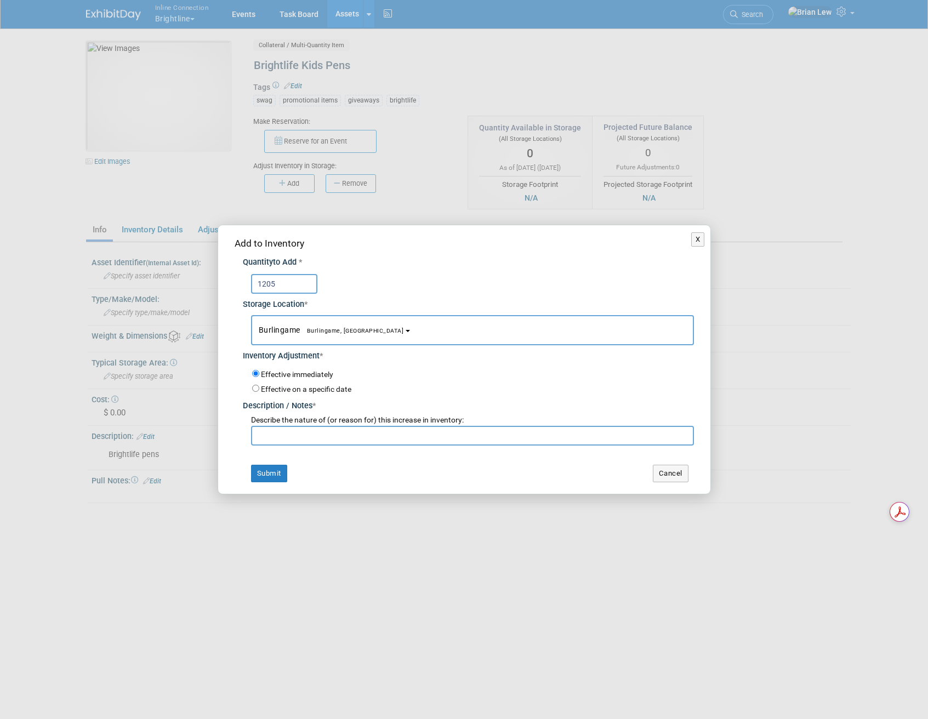
type input "1205"
click at [360, 436] on input "text" at bounding box center [472, 436] width 443 height 20
type input "Add"
click at [278, 473] on button "Submit" at bounding box center [269, 474] width 36 height 18
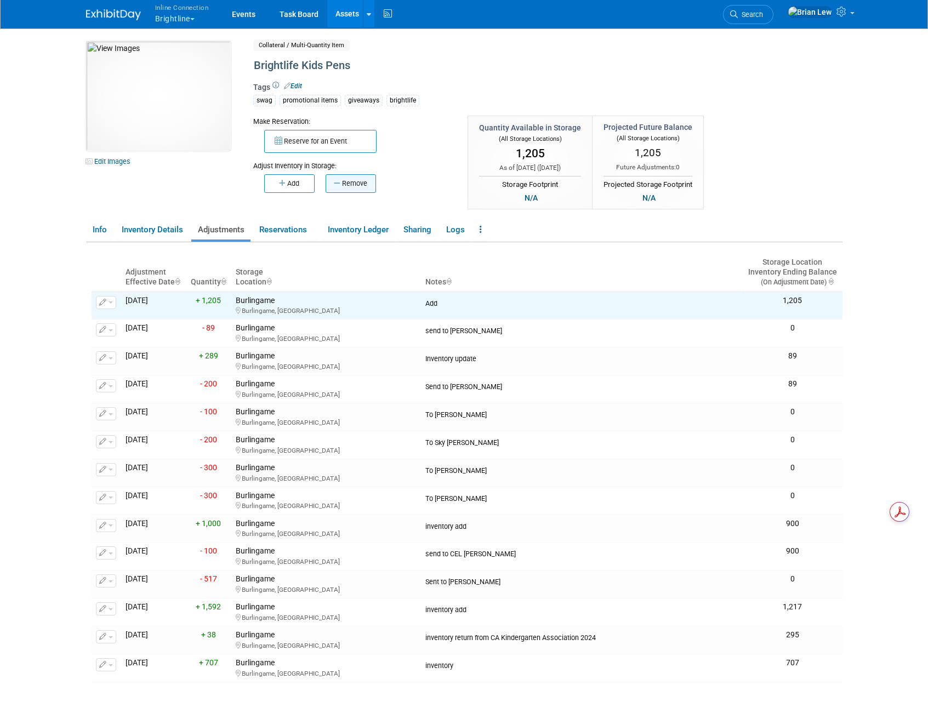
click at [351, 184] on button "Remove" at bounding box center [350, 183] width 50 height 19
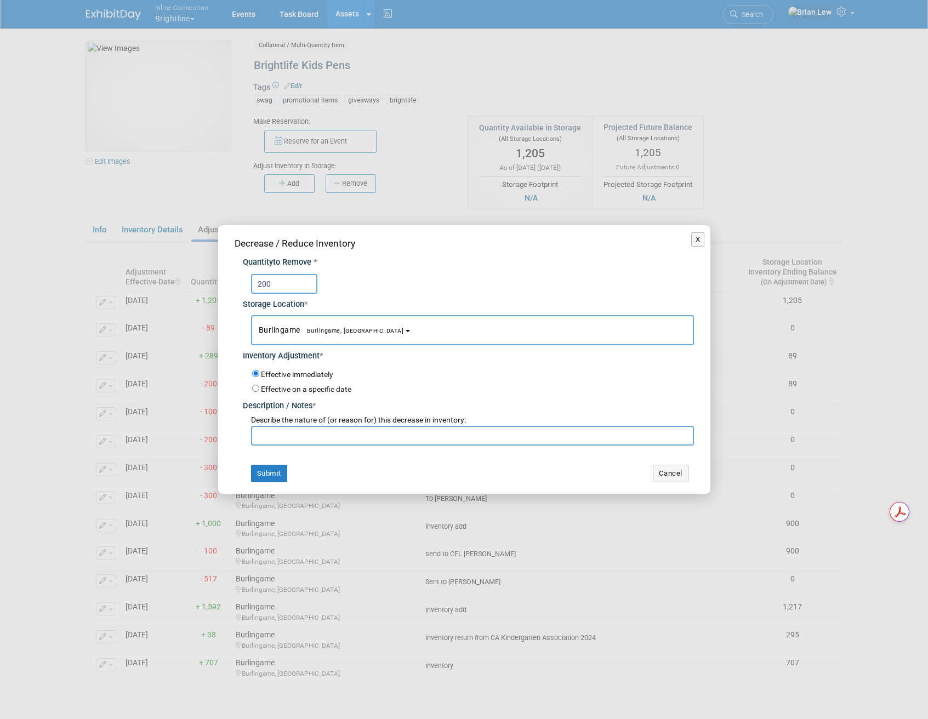
type input "200"
click at [302, 436] on input "text" at bounding box center [472, 436] width 443 height 20
type input "Julianne"
click at [262, 476] on button "Submit" at bounding box center [269, 474] width 36 height 18
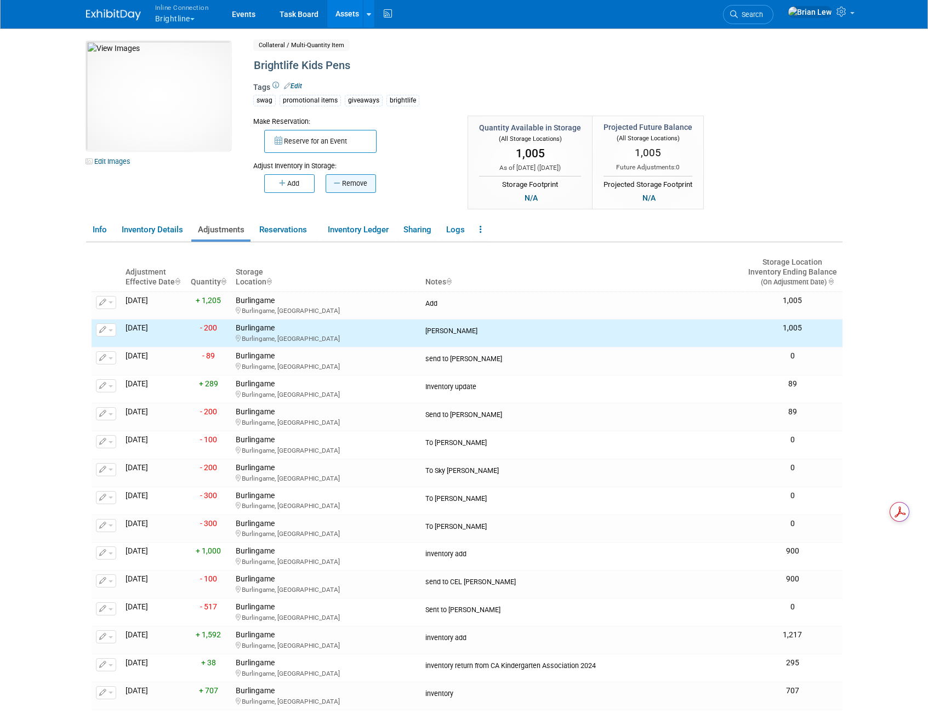
click at [353, 184] on button "Remove" at bounding box center [350, 183] width 50 height 19
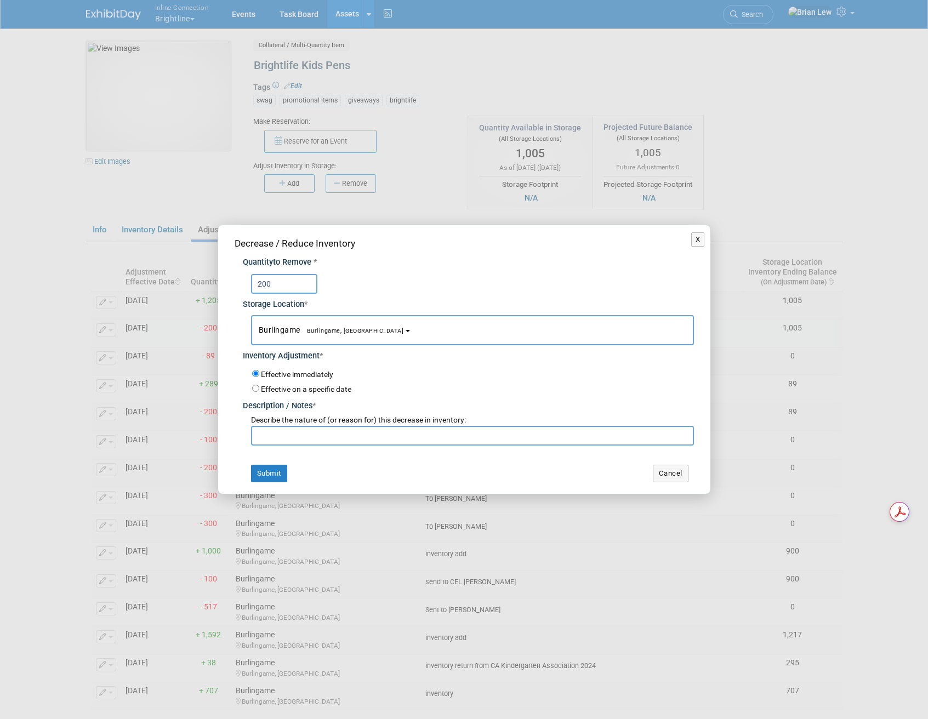
type input "200"
type input "[PERSON_NAME]"
click at [267, 467] on button "Submit" at bounding box center [269, 474] width 36 height 18
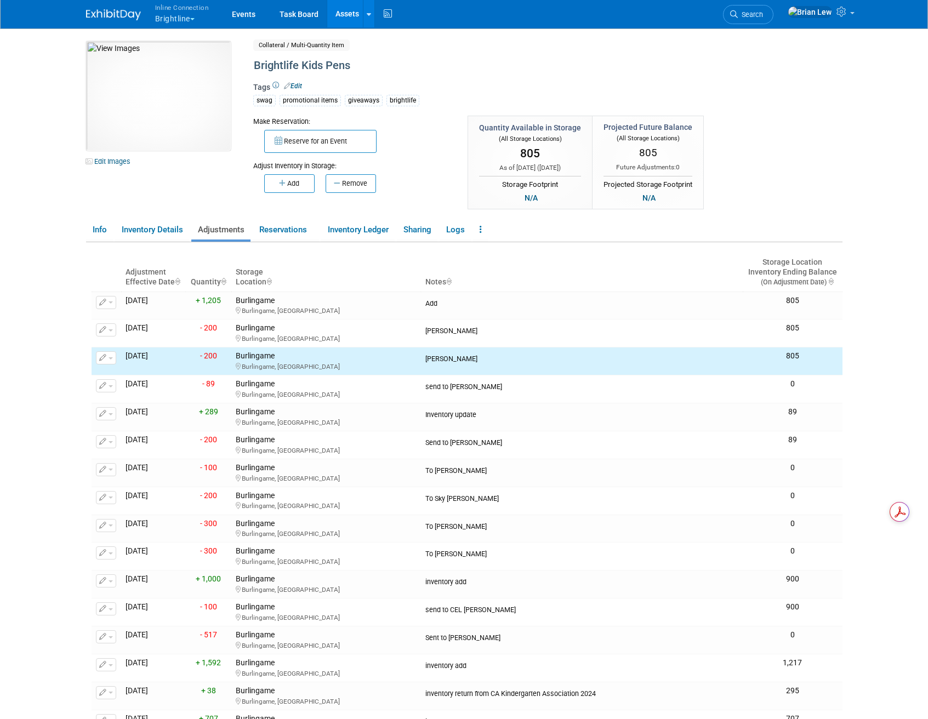
click at [346, 12] on link "Assets" at bounding box center [347, 13] width 40 height 27
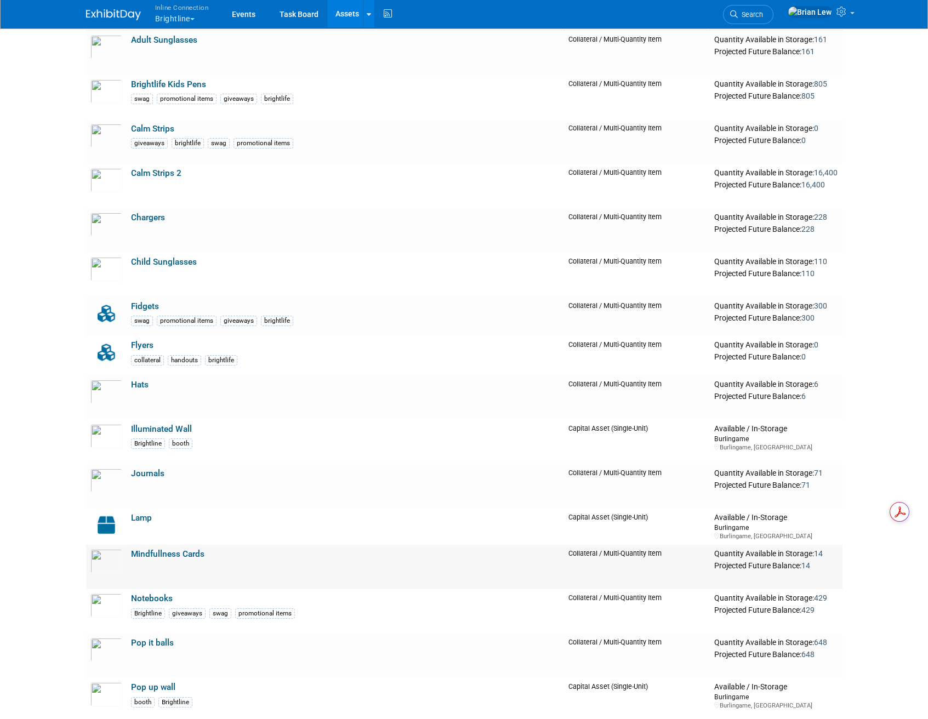
scroll to position [110, 0]
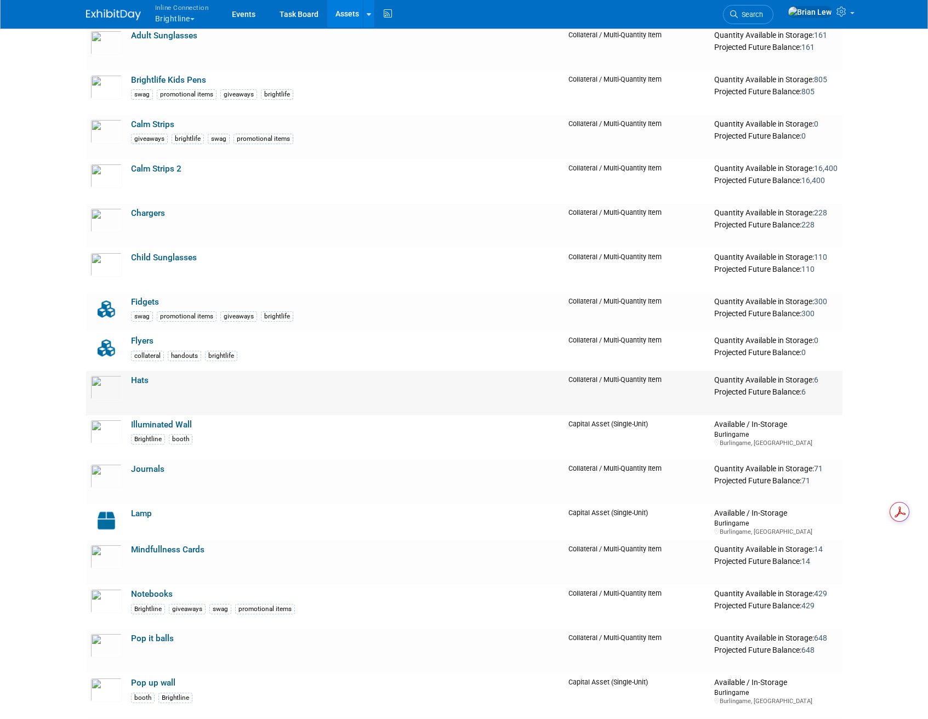
click at [141, 376] on link "Hats" at bounding box center [140, 380] width 18 height 10
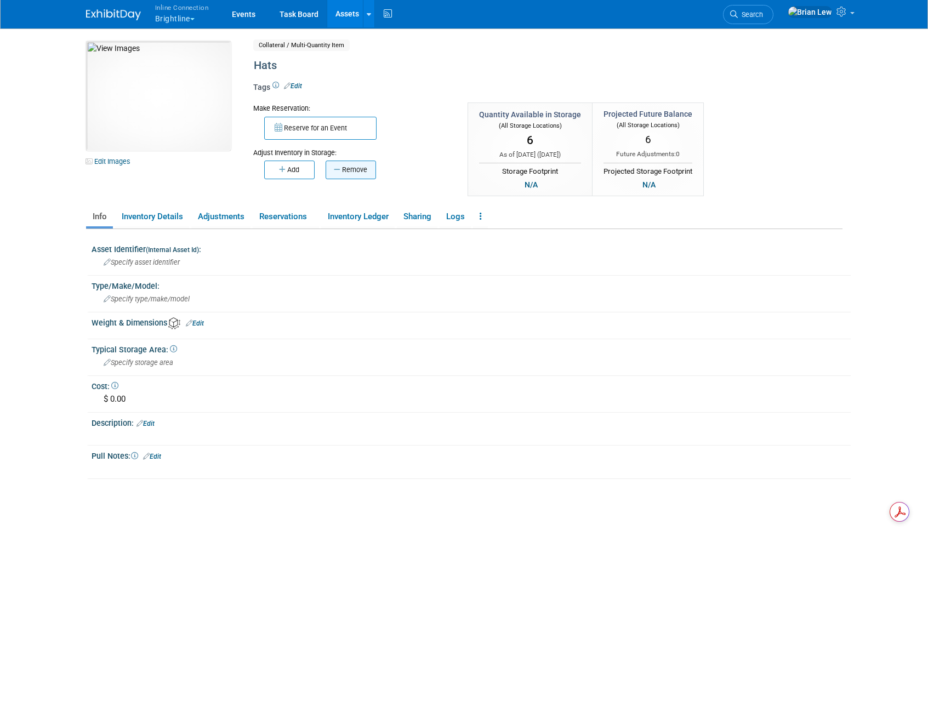
click at [356, 170] on button "Remove" at bounding box center [350, 170] width 50 height 19
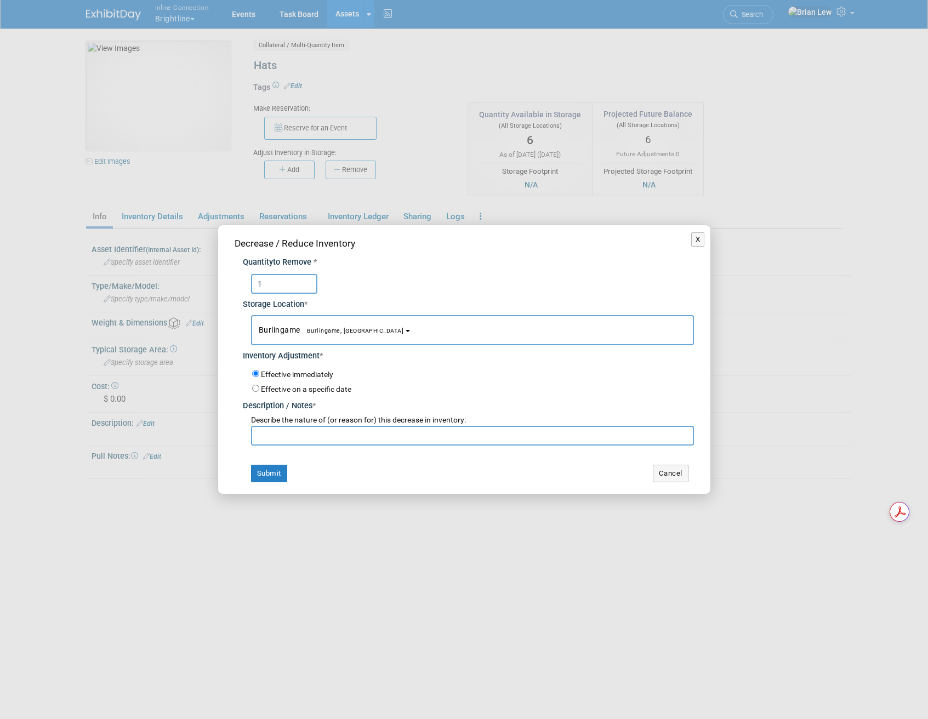
type input "1"
click at [335, 438] on input "text" at bounding box center [472, 436] width 443 height 20
type input "[PERSON_NAME]"
click at [260, 476] on button "Submit" at bounding box center [269, 474] width 36 height 18
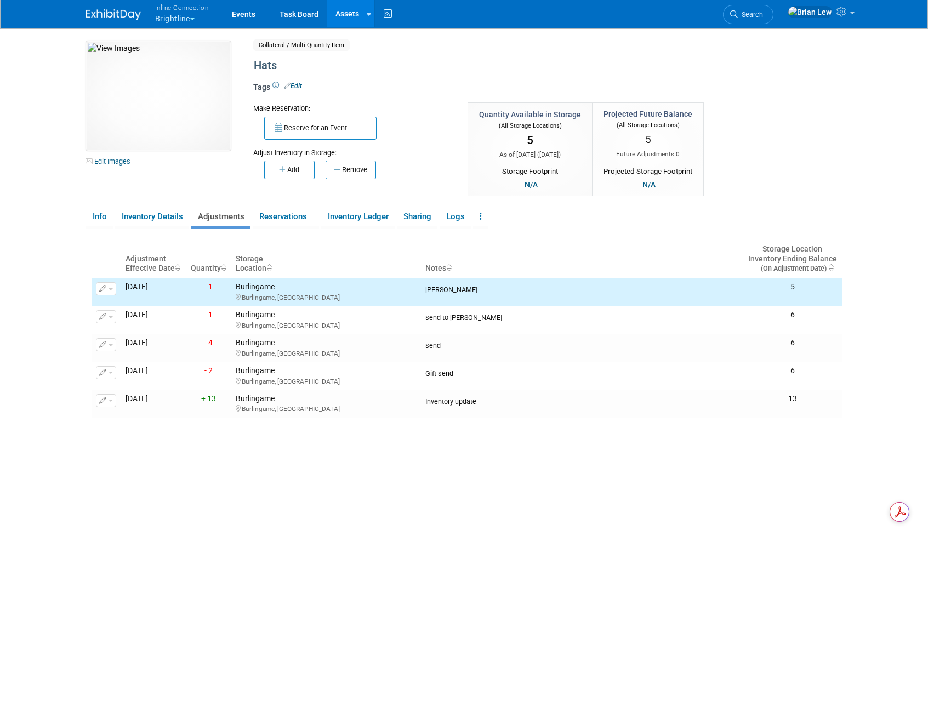
click at [352, 169] on button "Remove" at bounding box center [350, 170] width 50 height 19
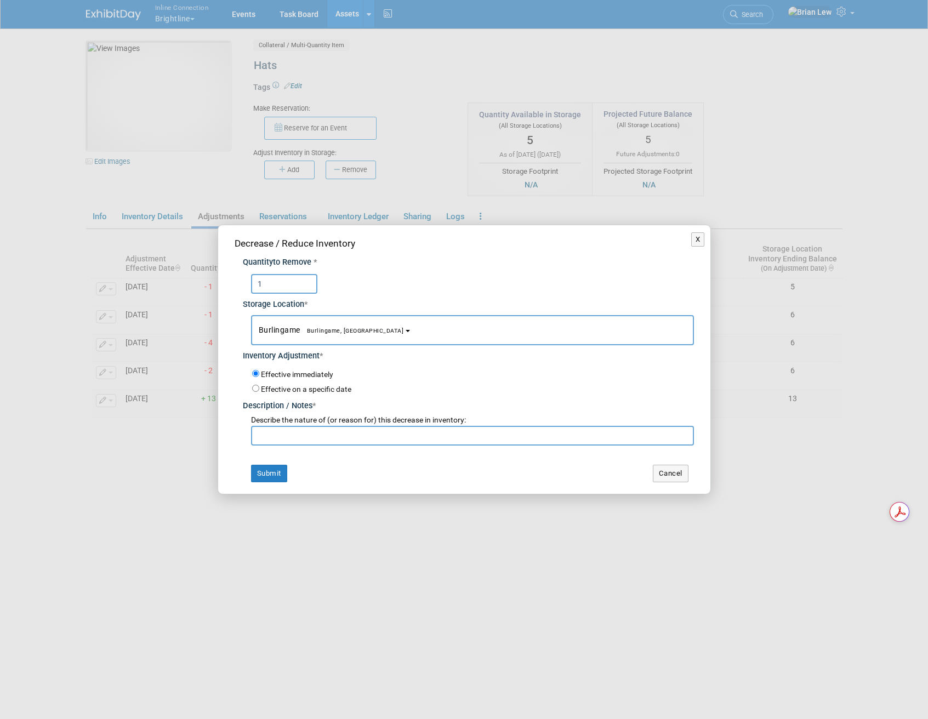
type input "1"
click at [409, 439] on input "text" at bounding box center [472, 436] width 443 height 20
type input "Jessica"
click at [273, 472] on button "Submit" at bounding box center [269, 474] width 36 height 18
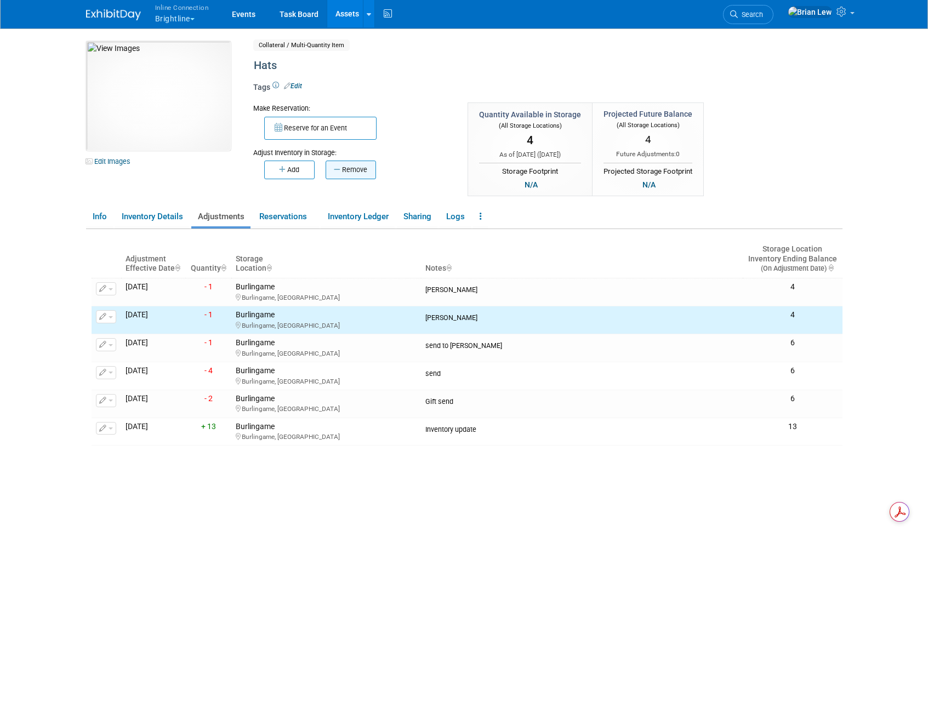
click at [355, 169] on button "Remove" at bounding box center [350, 170] width 50 height 19
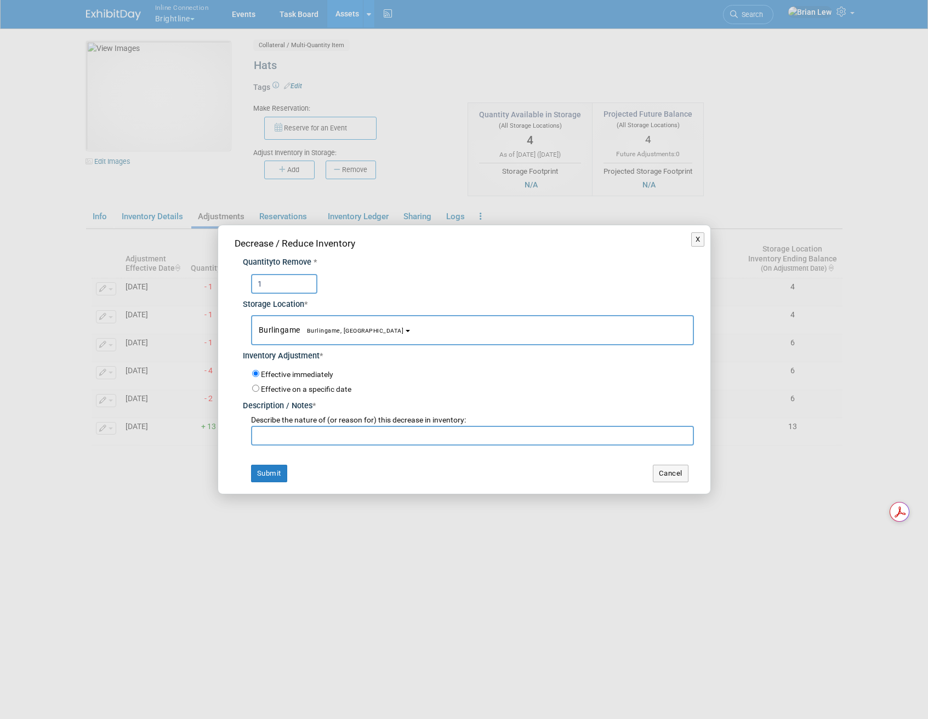
type input "1"
click at [282, 437] on input "text" at bounding box center [472, 436] width 443 height 20
type input "Benjamin"
click at [262, 474] on button "Submit" at bounding box center [269, 474] width 36 height 18
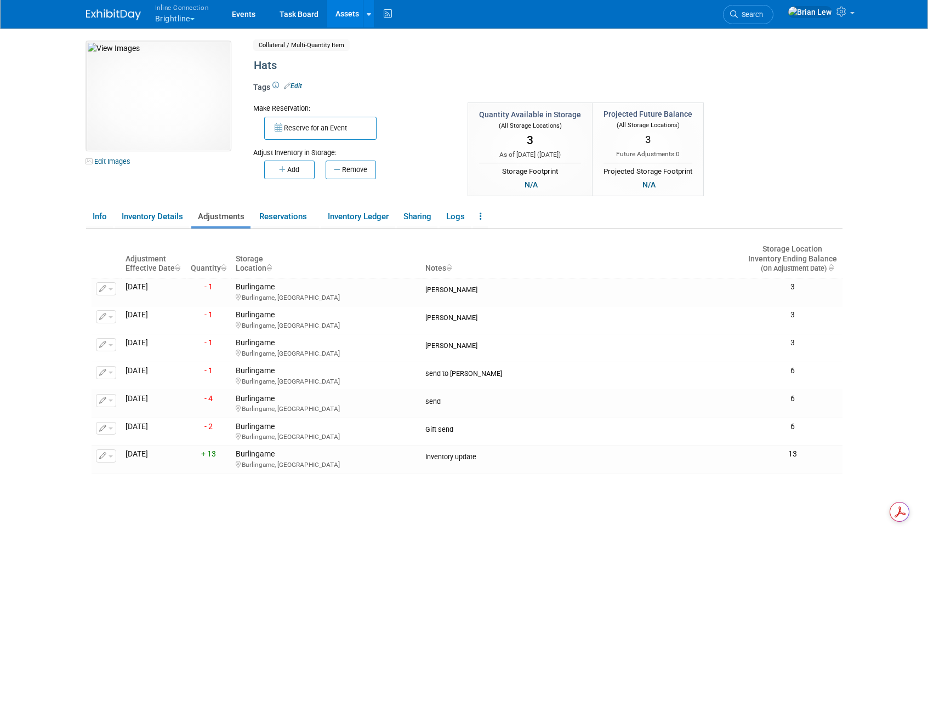
click at [340, 15] on link "Assets" at bounding box center [347, 13] width 40 height 27
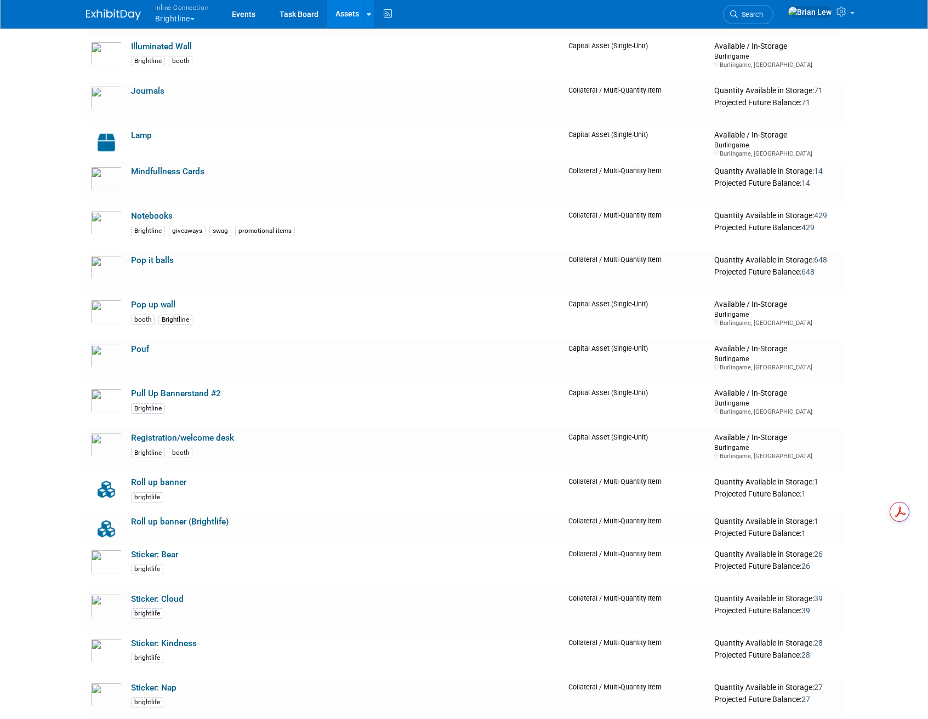
scroll to position [489, 0]
click at [169, 521] on link "Roll up banner (Brightlife)" at bounding box center [180, 521] width 98 height 10
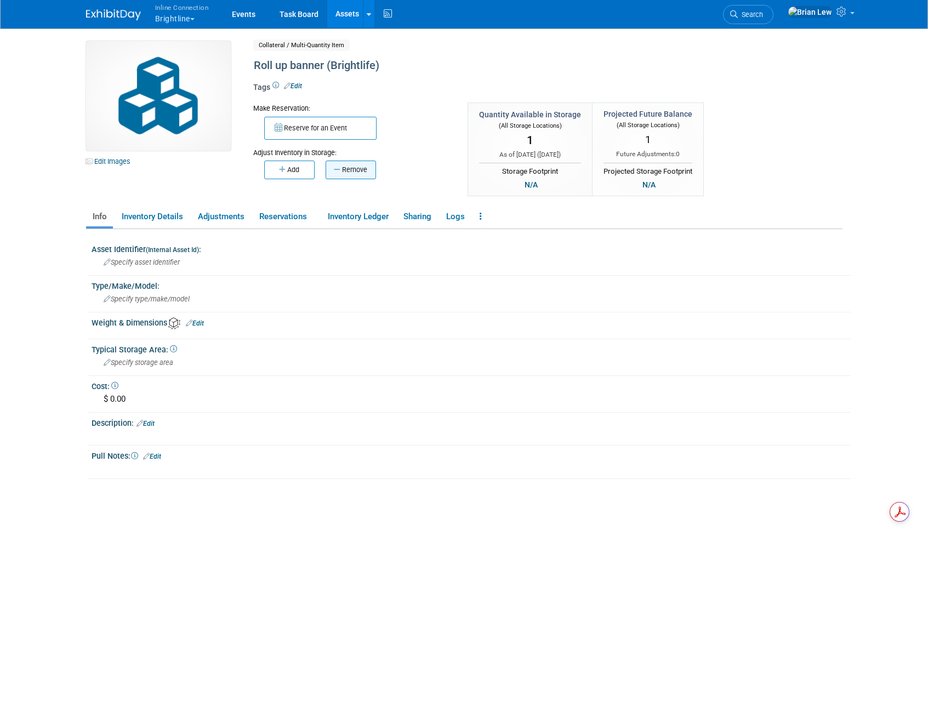
click at [364, 171] on button "Remove" at bounding box center [350, 170] width 50 height 19
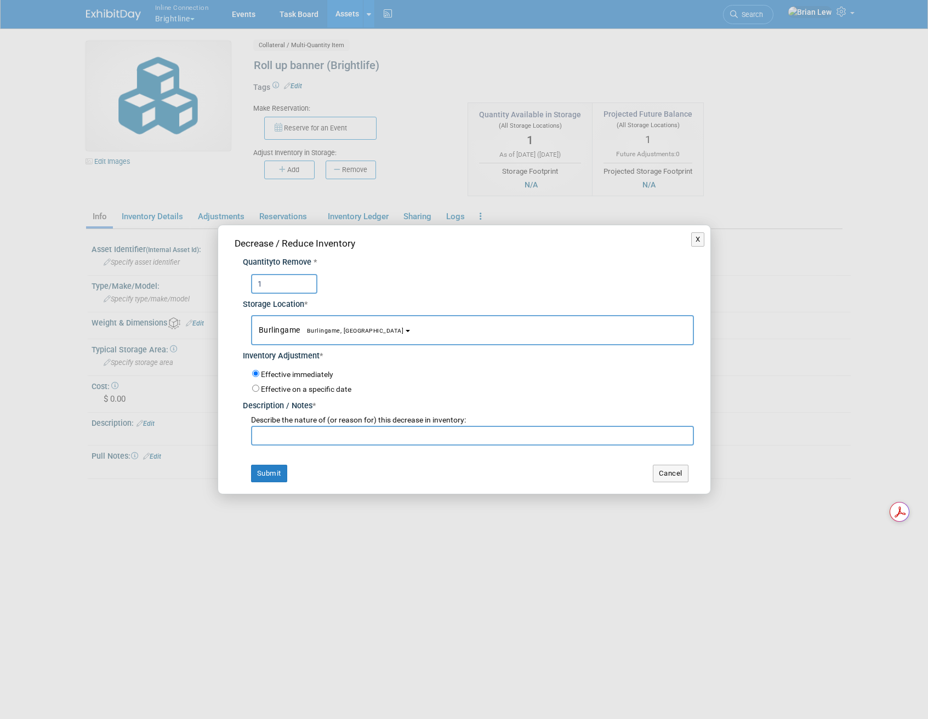
type input "1"
click at [307, 439] on input "text" at bounding box center [472, 436] width 443 height 20
type input "[PERSON_NAME]"
click at [278, 477] on button "Submit" at bounding box center [269, 474] width 36 height 18
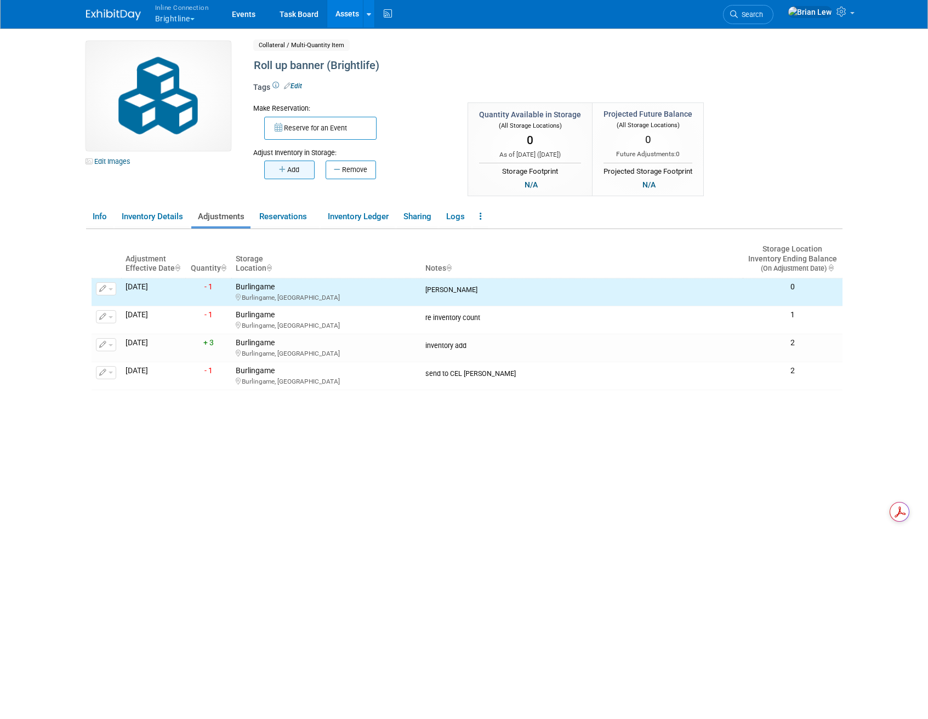
click at [299, 172] on button "Add" at bounding box center [289, 170] width 50 height 19
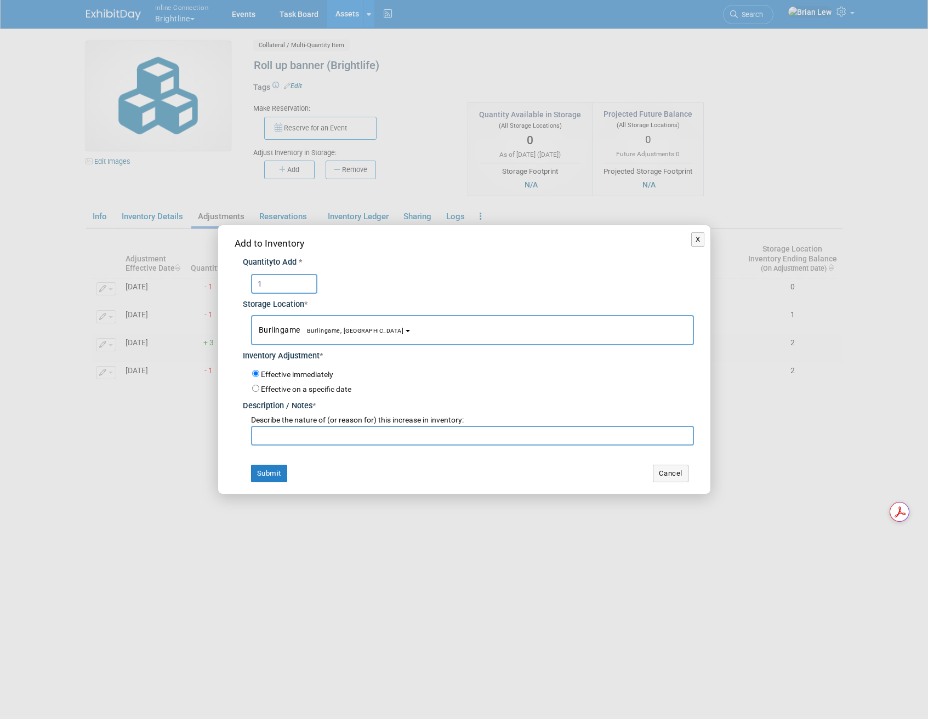
type input "1"
click at [277, 436] on input "text" at bounding box center [472, 436] width 443 height 20
type input "add"
click at [263, 478] on button "Submit" at bounding box center [269, 474] width 36 height 18
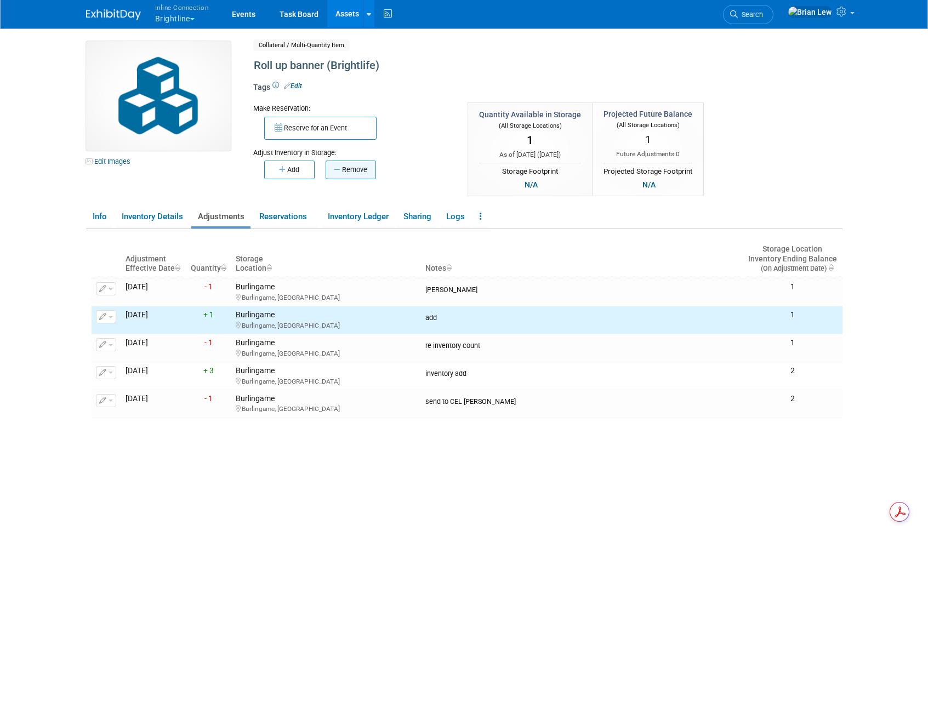
click at [357, 175] on button "Remove" at bounding box center [350, 170] width 50 height 19
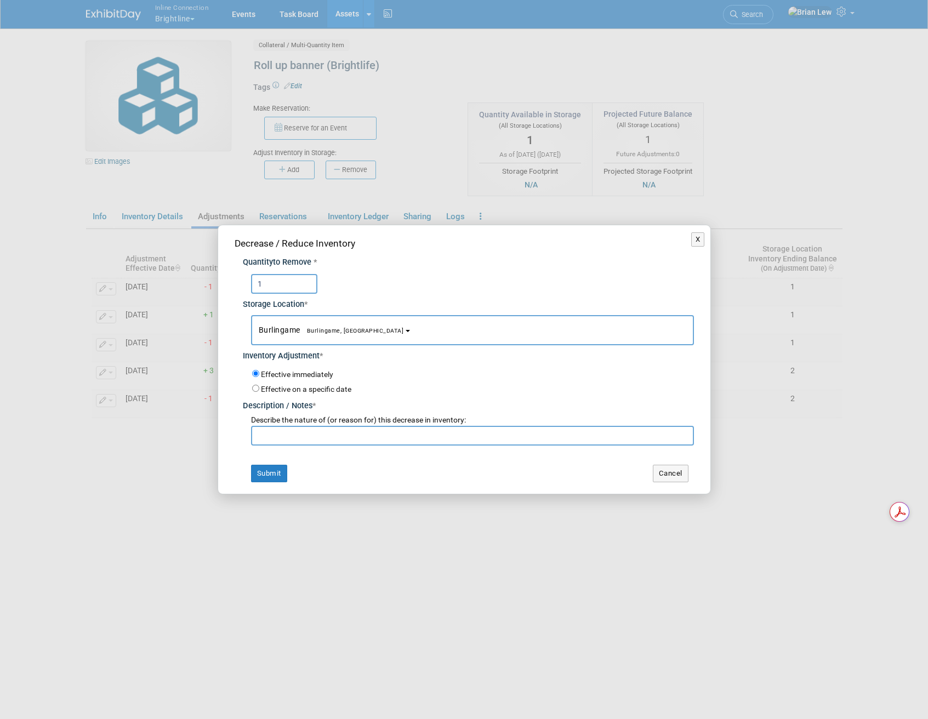
type input "1"
click at [291, 434] on input "text" at bounding box center [472, 436] width 443 height 20
type input "Jessica"
click at [270, 476] on button "Submit" at bounding box center [269, 474] width 36 height 18
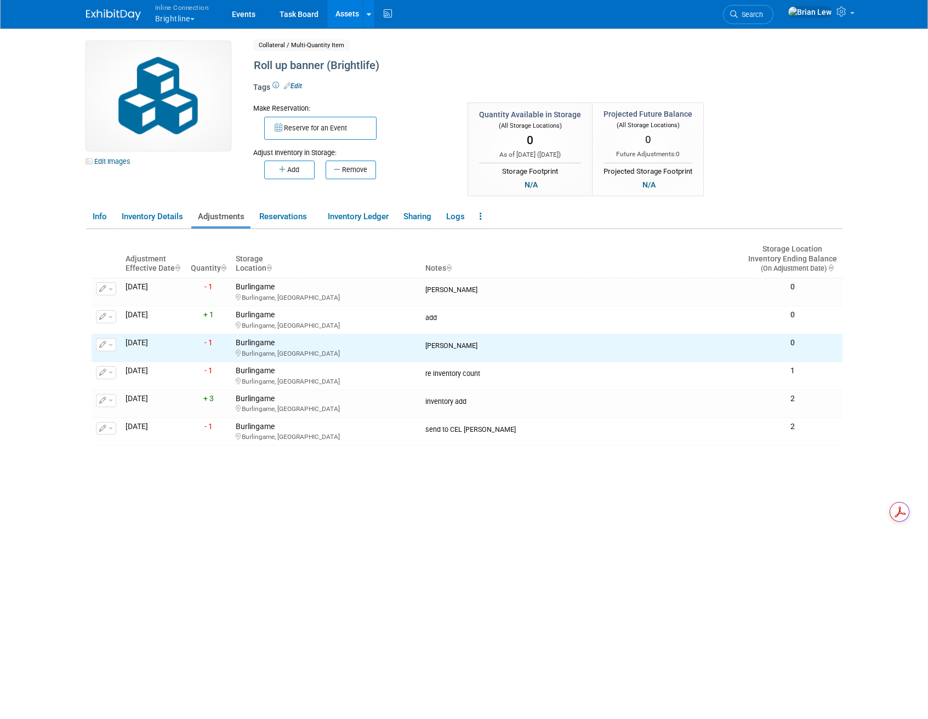
click at [337, 16] on link "Assets" at bounding box center [347, 13] width 40 height 27
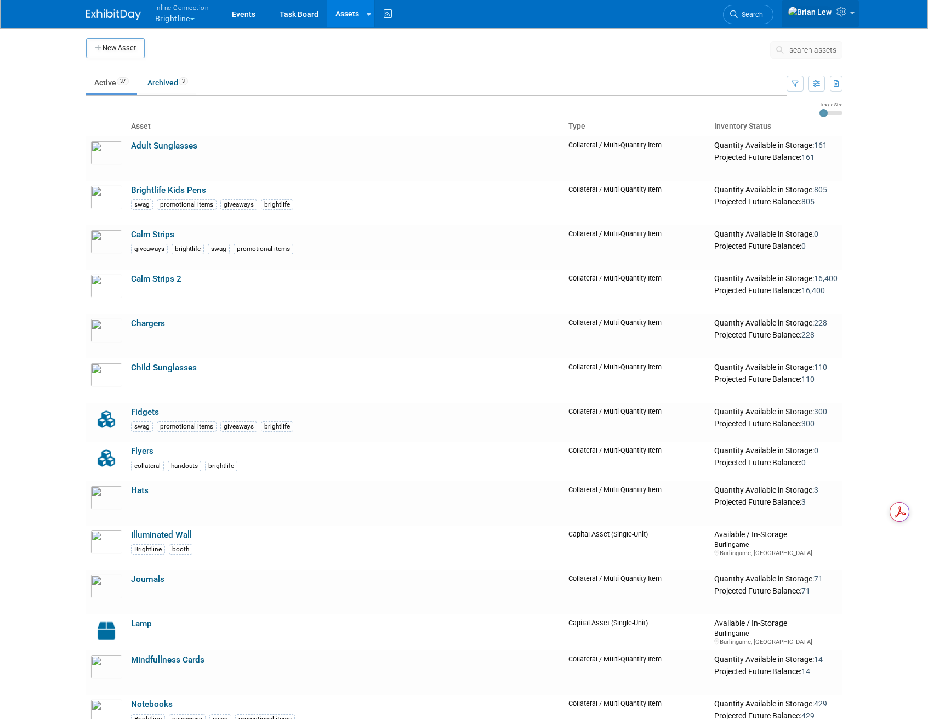
click at [848, 16] on icon at bounding box center [842, 12] width 13 height 10
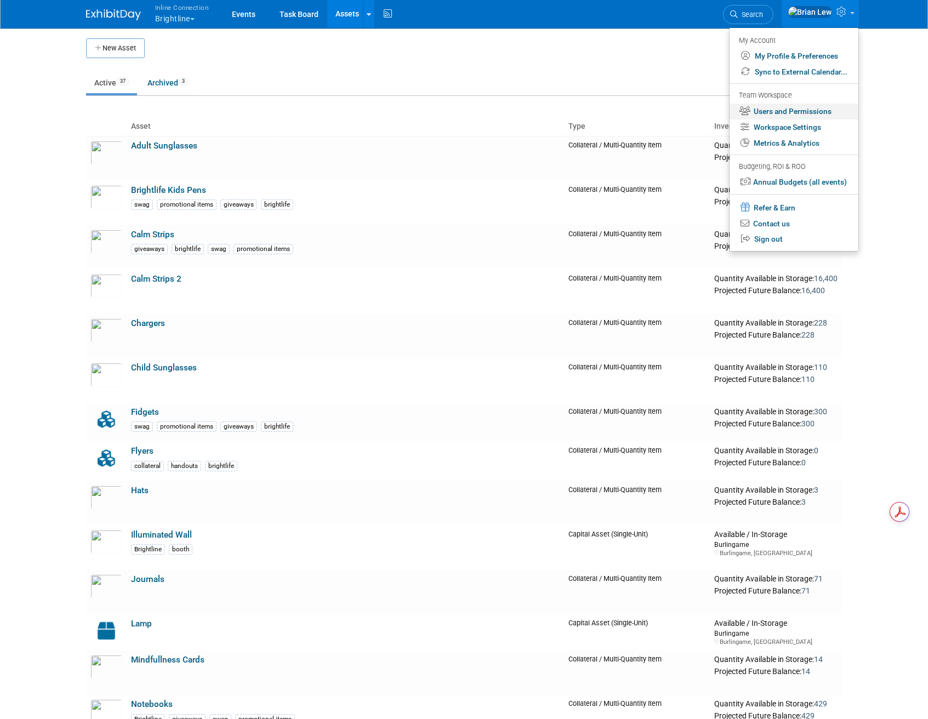
click at [808, 110] on link "Users and Permissions" at bounding box center [793, 112] width 129 height 16
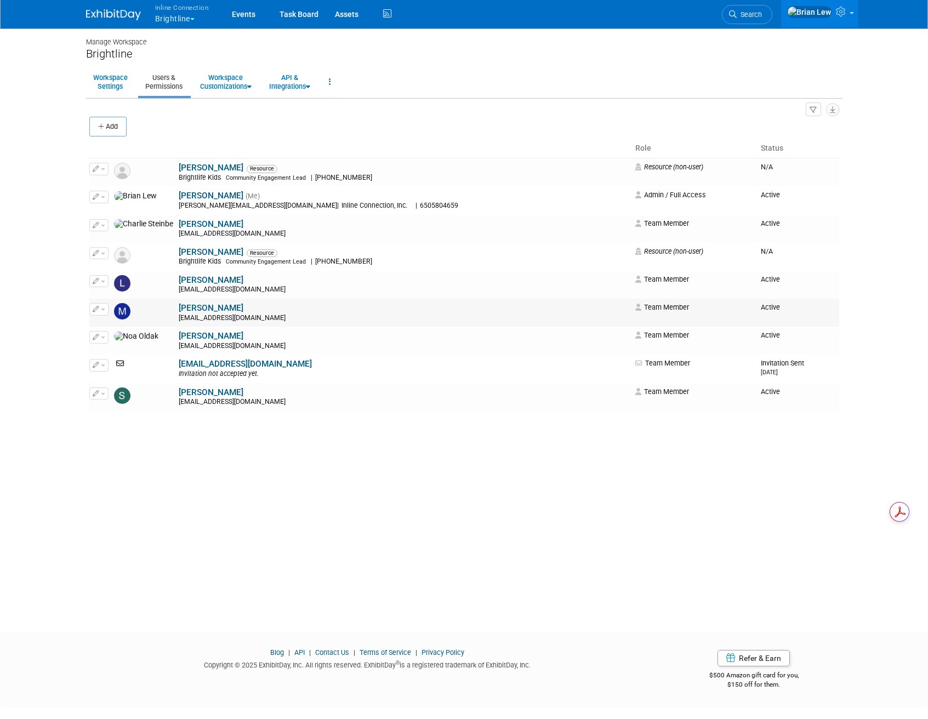
click at [104, 308] on span "button" at bounding box center [103, 309] width 4 height 2
click at [279, 316] on div "[EMAIL_ADDRESS][DOMAIN_NAME]" at bounding box center [404, 318] width 450 height 9
click at [180, 309] on link "[PERSON_NAME]" at bounding box center [211, 308] width 65 height 10
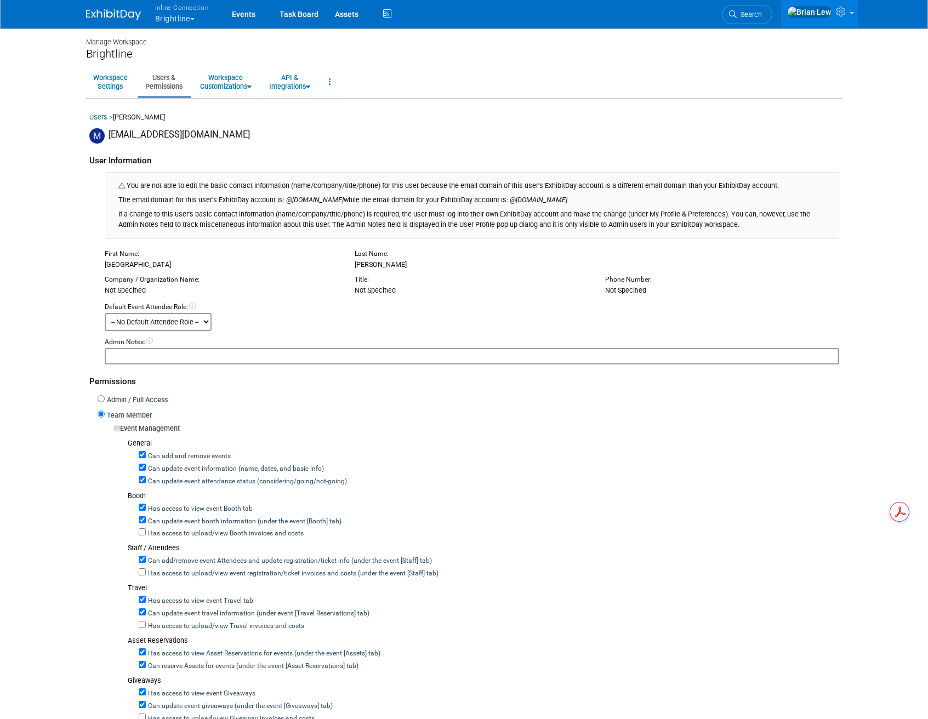
click at [161, 81] on link "Users & Permissions" at bounding box center [164, 81] width 52 height 27
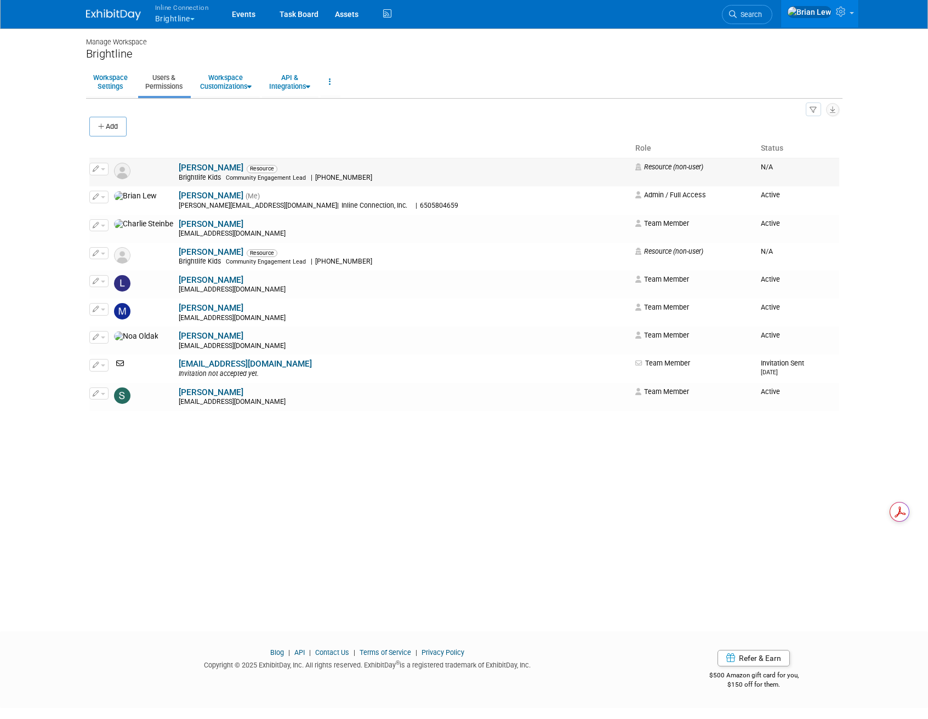
click at [102, 168] on span "button" at bounding box center [103, 169] width 4 height 2
click at [108, 184] on link "Edit" at bounding box center [133, 186] width 87 height 15
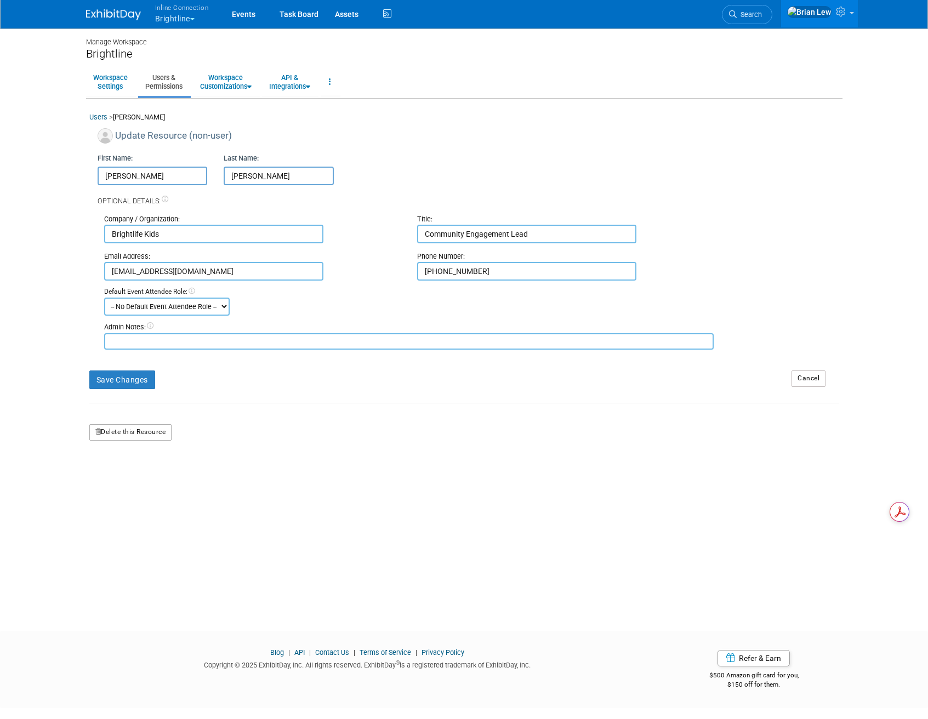
click at [149, 433] on button "Delete this Resource" at bounding box center [130, 432] width 83 height 16
click at [123, 479] on link "Yes" at bounding box center [119, 479] width 32 height 18
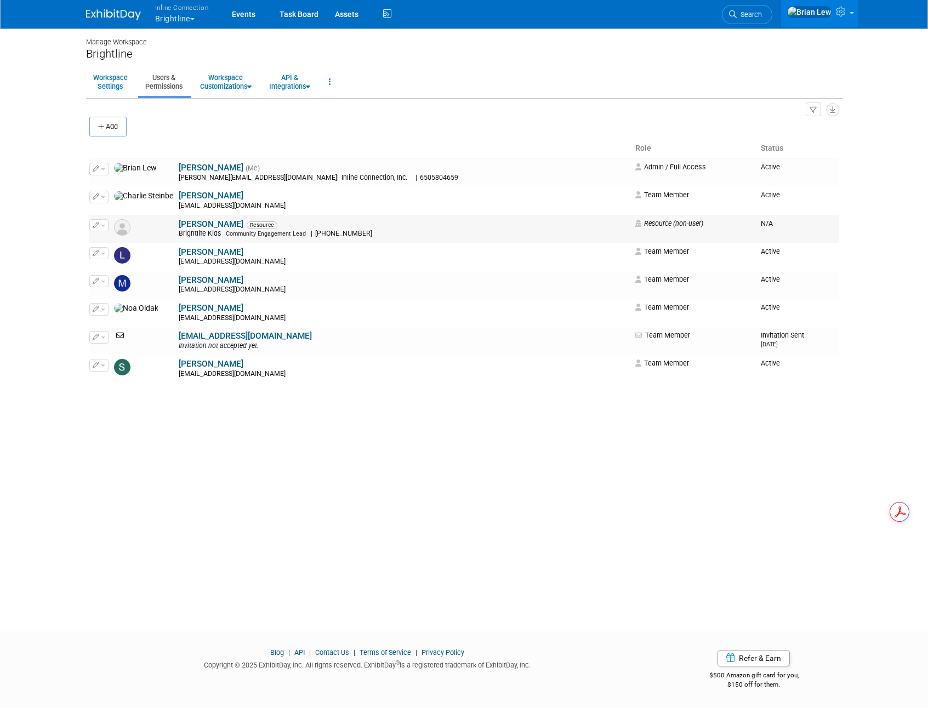
click at [105, 223] on button "button" at bounding box center [98, 225] width 19 height 12
click at [108, 241] on link "Edit" at bounding box center [133, 242] width 87 height 15
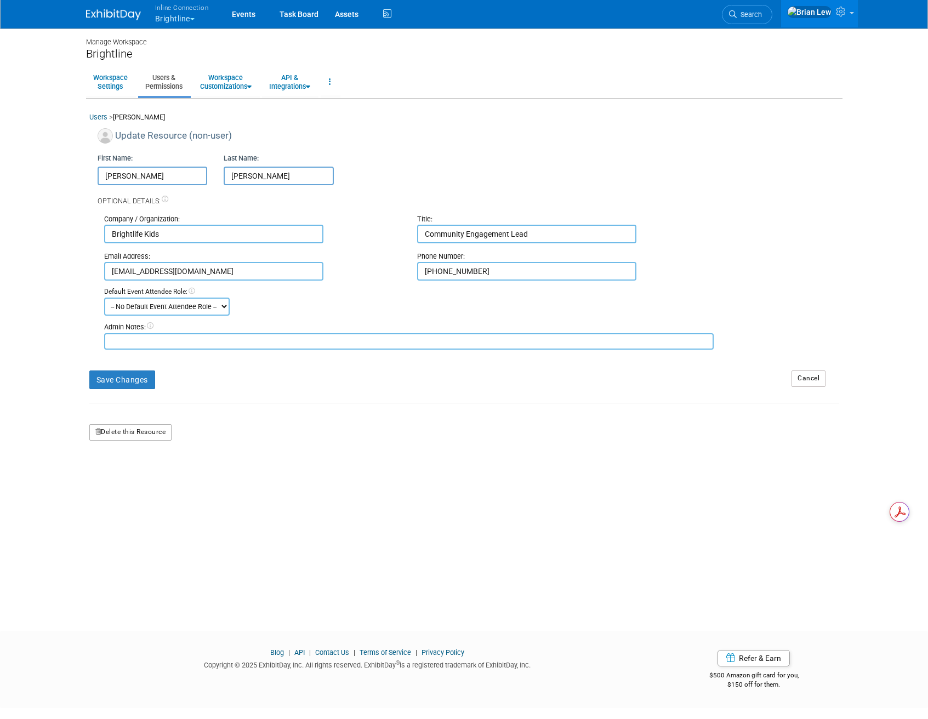
click at [144, 433] on button "Delete this Resource" at bounding box center [130, 432] width 83 height 16
click at [113, 481] on link "Yes" at bounding box center [117, 479] width 32 height 18
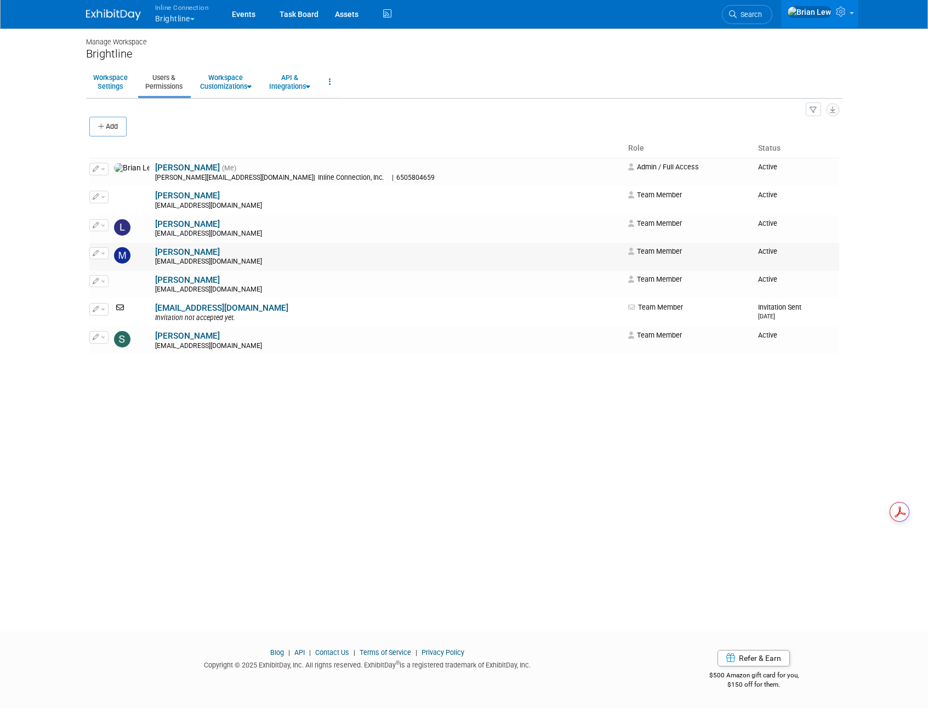
click at [164, 253] on link "[PERSON_NAME]" at bounding box center [187, 252] width 65 height 10
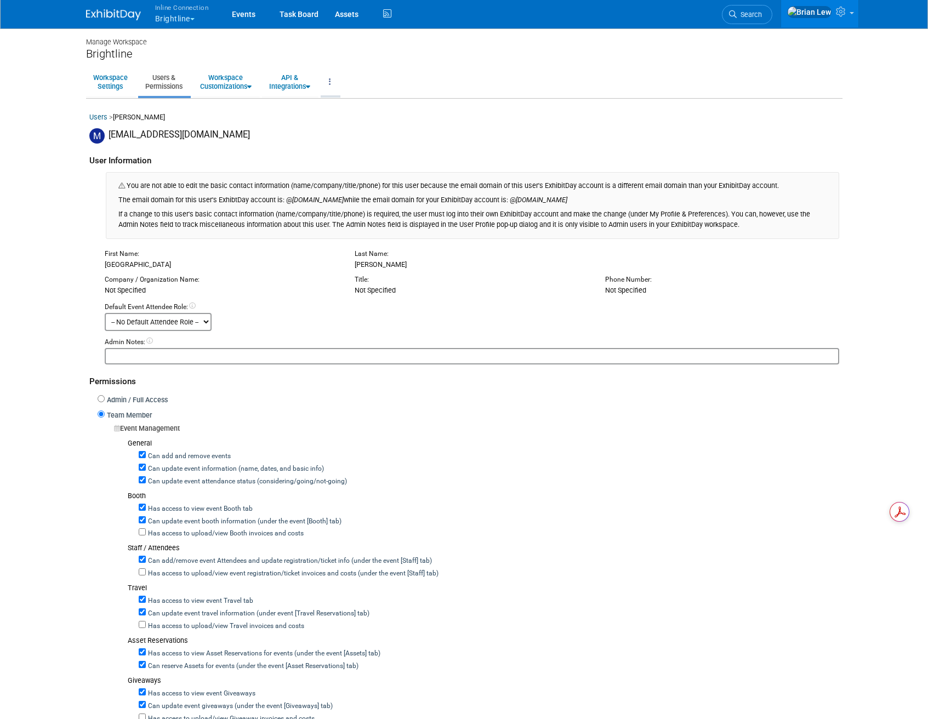
click at [334, 76] on link at bounding box center [330, 81] width 19 height 27
click at [139, 81] on link "Users & Permissions" at bounding box center [164, 81] width 52 height 27
